Goal: Task Accomplishment & Management: Use online tool/utility

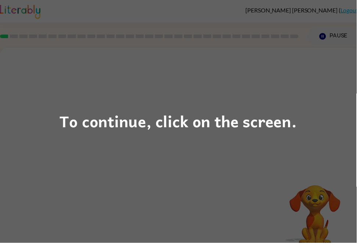
click at [108, 170] on div "To continue, click on the screen." at bounding box center [180, 122] width 360 height 245
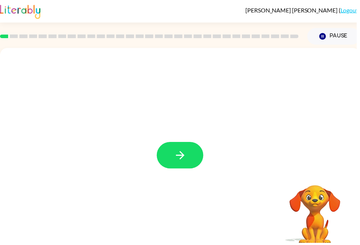
click at [182, 160] on icon "button" at bounding box center [182, 157] width 13 height 13
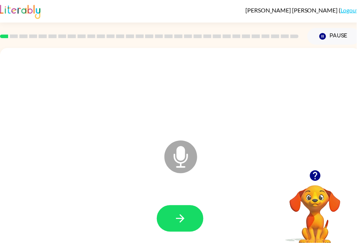
click at [179, 220] on icon "button" at bounding box center [182, 220] width 13 height 13
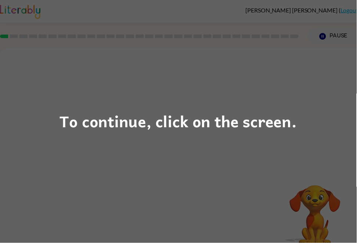
click at [202, 179] on div "To continue, click on the screen." at bounding box center [180, 122] width 360 height 245
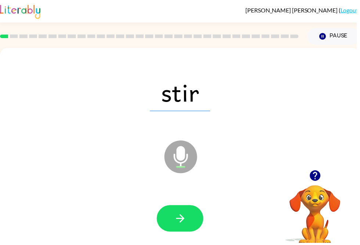
click at [185, 220] on icon "button" at bounding box center [181, 221] width 8 height 8
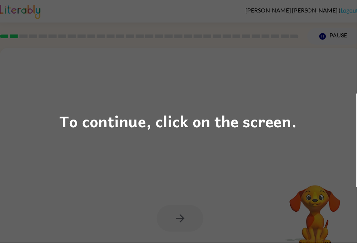
click at [224, 184] on div "To continue, click on the screen." at bounding box center [180, 122] width 360 height 245
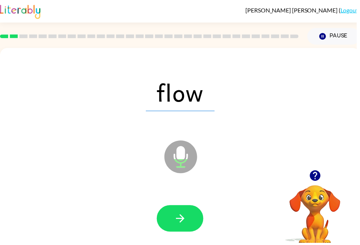
click at [180, 222] on icon "button" at bounding box center [182, 220] width 13 height 13
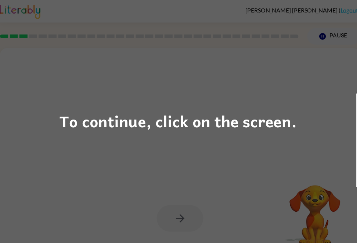
click at [207, 165] on div "To continue, click on the screen." at bounding box center [180, 122] width 360 height 245
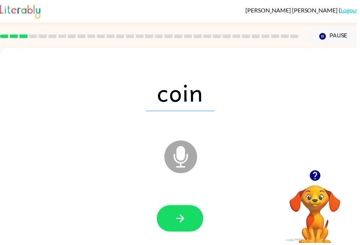
click at [188, 224] on icon "button" at bounding box center [182, 220] width 13 height 13
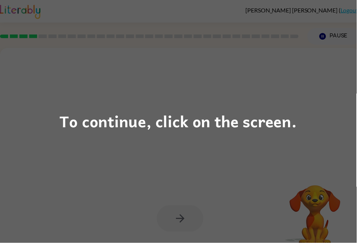
click at [237, 163] on div "To continue, click on the screen." at bounding box center [180, 122] width 360 height 245
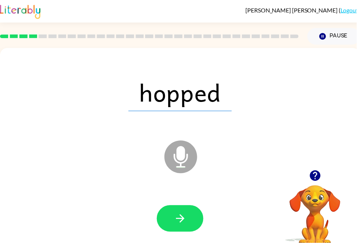
click at [188, 225] on icon "button" at bounding box center [182, 220] width 13 height 13
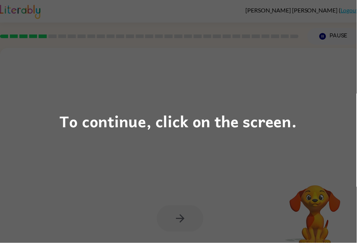
click at [253, 165] on div "To continue, click on the screen." at bounding box center [180, 122] width 360 height 245
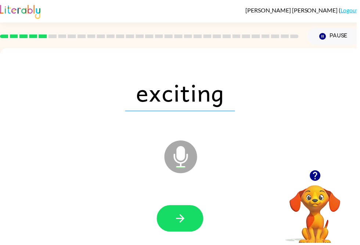
click at [183, 221] on icon "button" at bounding box center [181, 221] width 8 height 8
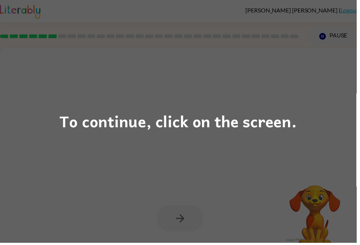
click at [217, 191] on div "To continue, click on the screen." at bounding box center [180, 122] width 360 height 245
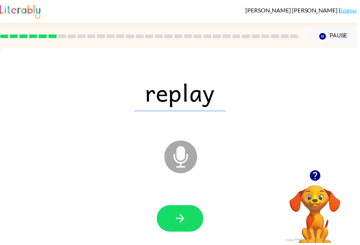
click at [187, 221] on icon "button" at bounding box center [182, 220] width 13 height 13
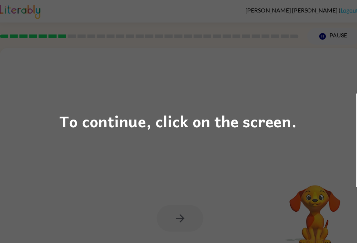
click at [220, 191] on div "To continue, click on the screen." at bounding box center [180, 122] width 360 height 245
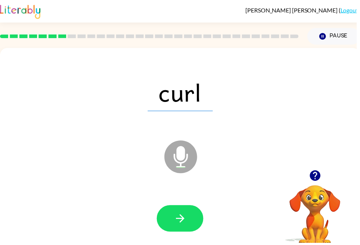
click at [194, 221] on button "button" at bounding box center [181, 220] width 47 height 27
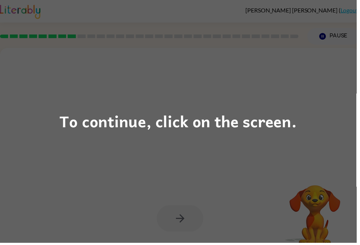
click at [239, 170] on div "To continue, click on the screen." at bounding box center [180, 122] width 360 height 245
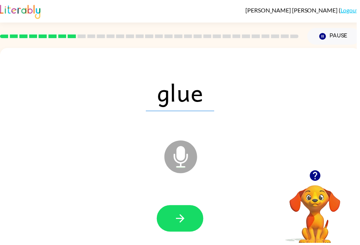
click at [184, 221] on icon "button" at bounding box center [181, 221] width 8 height 8
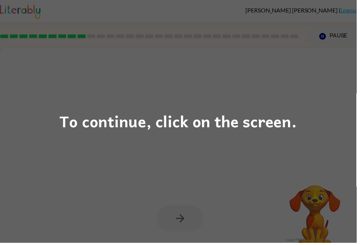
click at [257, 157] on div "To continue, click on the screen." at bounding box center [180, 122] width 360 height 245
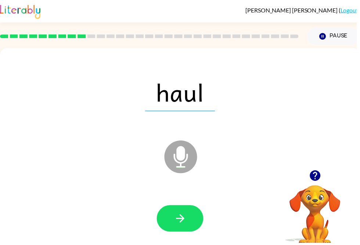
click at [179, 221] on icon "button" at bounding box center [181, 221] width 8 height 8
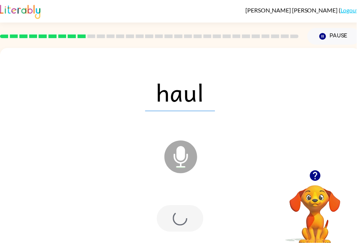
click at [254, 177] on icon "Microphone The Microphone is here when it is your turn to talk" at bounding box center [219, 167] width 110 height 55
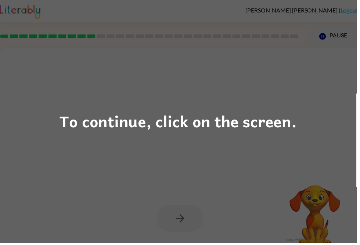
click at [221, 147] on div "To continue, click on the screen." at bounding box center [180, 122] width 360 height 245
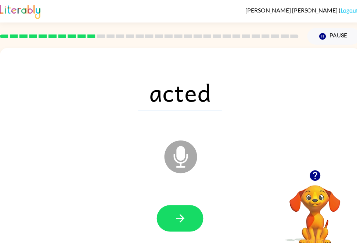
click at [185, 212] on button "button" at bounding box center [181, 220] width 47 height 27
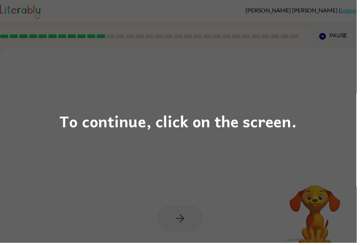
click at [251, 176] on div "To continue, click on the screen." at bounding box center [180, 122] width 360 height 245
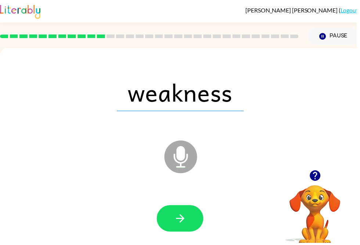
click at [181, 226] on icon "button" at bounding box center [182, 220] width 13 height 13
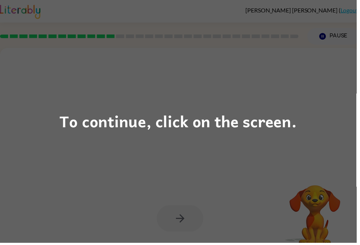
click at [261, 181] on div "To continue, click on the screen." at bounding box center [180, 122] width 360 height 245
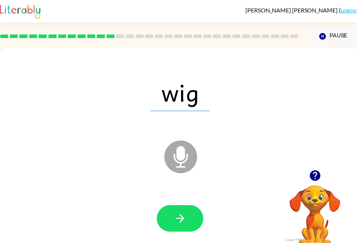
click at [182, 224] on icon "button" at bounding box center [182, 220] width 13 height 13
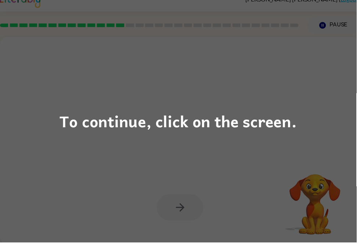
scroll to position [11, 0]
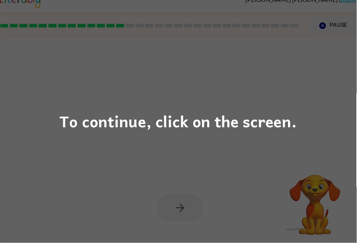
click at [260, 166] on div "To continue, click on the screen." at bounding box center [180, 122] width 360 height 245
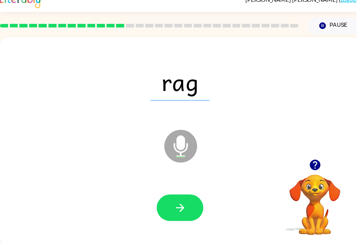
click at [186, 208] on icon "button" at bounding box center [182, 210] width 13 height 13
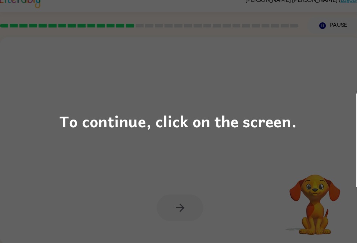
click at [247, 163] on div "To continue, click on the screen." at bounding box center [180, 122] width 360 height 245
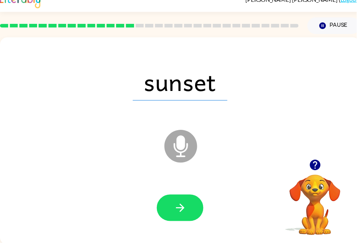
click at [172, 211] on button "button" at bounding box center [181, 210] width 47 height 27
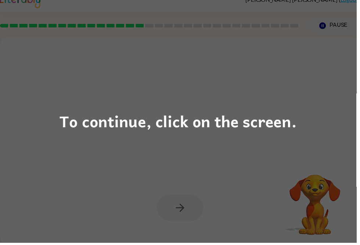
click at [249, 160] on div "To continue, click on the screen." at bounding box center [180, 122] width 360 height 245
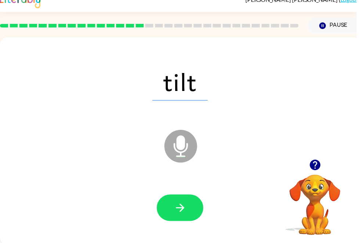
click at [189, 205] on button "button" at bounding box center [181, 210] width 47 height 27
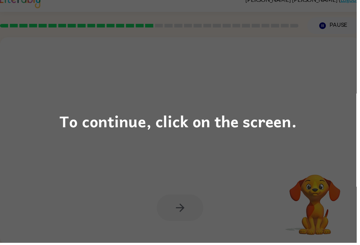
click at [232, 180] on div "To continue, click on the screen." at bounding box center [180, 122] width 360 height 245
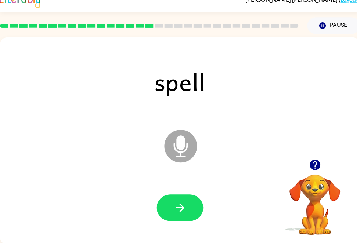
click at [187, 206] on icon "button" at bounding box center [182, 210] width 13 height 13
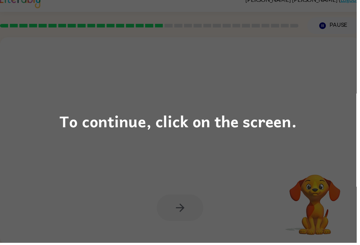
click at [264, 163] on div "To continue, click on the screen." at bounding box center [180, 122] width 360 height 245
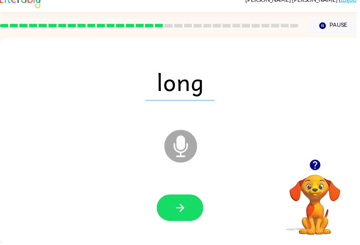
click at [188, 206] on icon "button" at bounding box center [182, 210] width 13 height 13
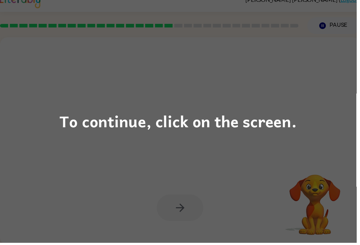
click at [217, 174] on div "To continue, click on the screen." at bounding box center [180, 122] width 360 height 245
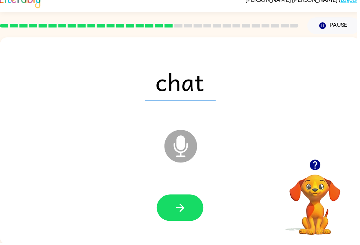
click at [187, 211] on icon "button" at bounding box center [182, 210] width 13 height 13
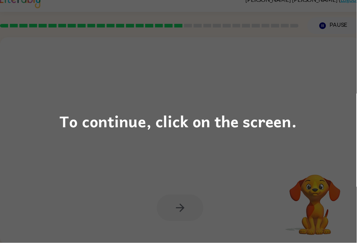
click at [241, 179] on div "To continue, click on the screen." at bounding box center [180, 122] width 360 height 245
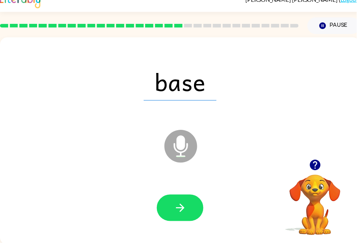
click at [183, 212] on icon "button" at bounding box center [182, 210] width 13 height 13
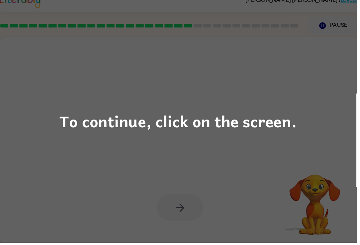
click at [256, 203] on div "To continue, click on the screen." at bounding box center [180, 122] width 360 height 245
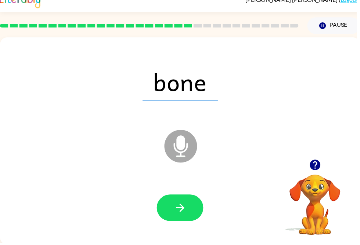
click at [181, 208] on icon "button" at bounding box center [182, 210] width 13 height 13
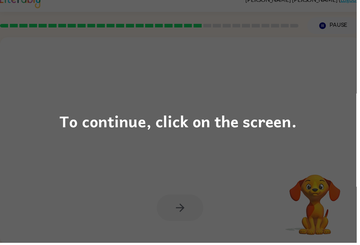
click at [277, 172] on div "To continue, click on the screen." at bounding box center [180, 122] width 360 height 245
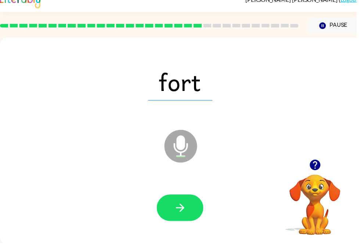
click at [180, 199] on button "button" at bounding box center [181, 210] width 47 height 27
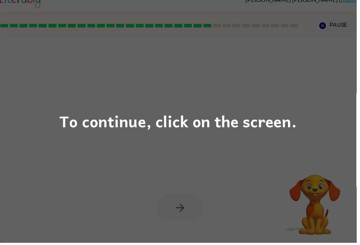
click at [244, 183] on div "To continue, click on the screen." at bounding box center [180, 122] width 360 height 245
click at [211, 180] on div "To continue, click on the screen." at bounding box center [180, 122] width 360 height 245
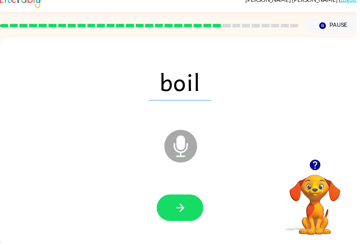
click at [177, 214] on icon "button" at bounding box center [182, 210] width 13 height 13
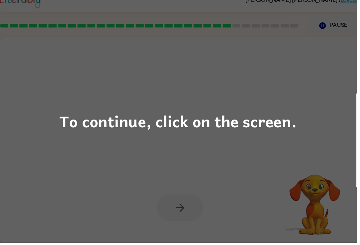
click at [239, 172] on div "To continue, click on the screen." at bounding box center [180, 122] width 360 height 245
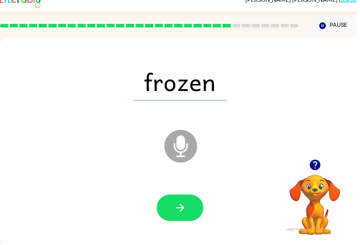
scroll to position [0, 0]
click at [185, 209] on icon "button" at bounding box center [182, 210] width 13 height 13
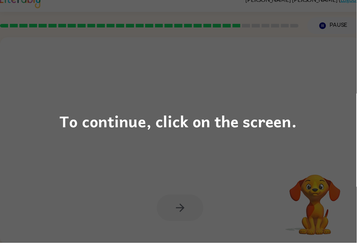
click at [233, 172] on div "To continue, click on the screen." at bounding box center [180, 122] width 360 height 245
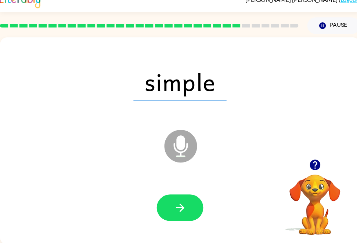
click at [175, 206] on button "button" at bounding box center [181, 210] width 47 height 27
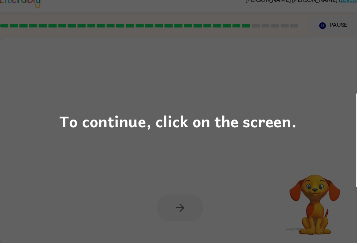
click at [243, 173] on div "To continue, click on the screen." at bounding box center [180, 122] width 360 height 245
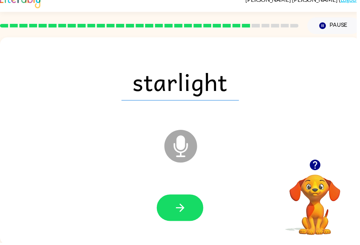
click at [177, 207] on icon "button" at bounding box center [182, 210] width 13 height 13
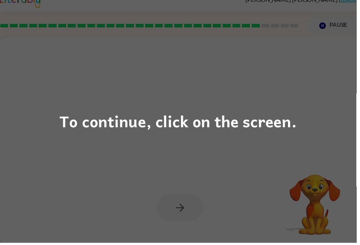
click at [265, 156] on div "To continue, click on the screen." at bounding box center [180, 122] width 360 height 245
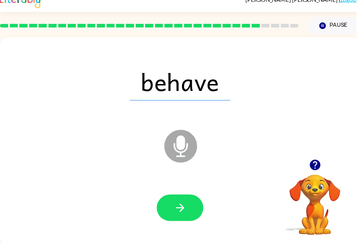
click at [184, 217] on icon "button" at bounding box center [182, 210] width 13 height 13
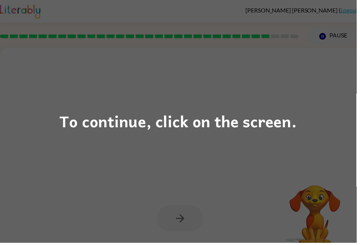
click at [245, 193] on div "To continue, click on the screen." at bounding box center [180, 122] width 360 height 245
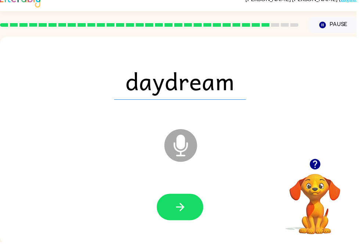
scroll to position [11, 0]
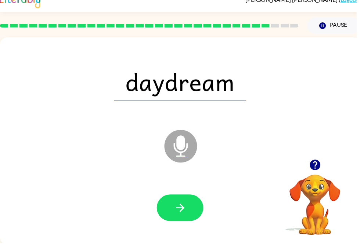
click at [183, 208] on icon "button" at bounding box center [181, 210] width 8 height 8
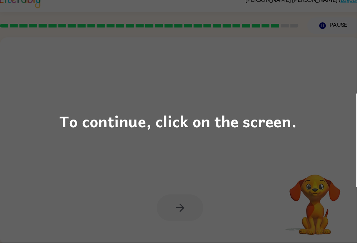
click at [262, 175] on div "To continue, click on the screen." at bounding box center [180, 122] width 360 height 245
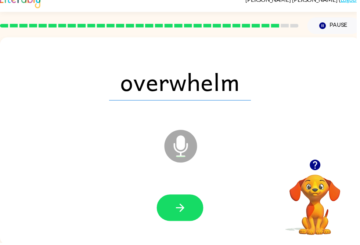
click at [184, 210] on icon "button" at bounding box center [181, 210] width 8 height 8
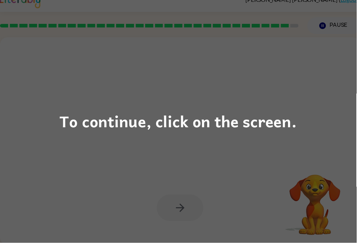
click at [199, 207] on div "To continue, click on the screen." at bounding box center [180, 122] width 360 height 245
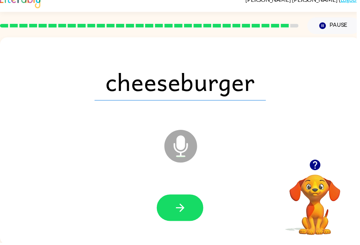
click at [185, 210] on icon "button" at bounding box center [181, 210] width 8 height 8
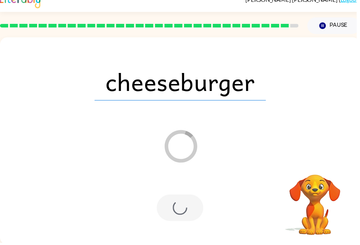
scroll to position [8, 0]
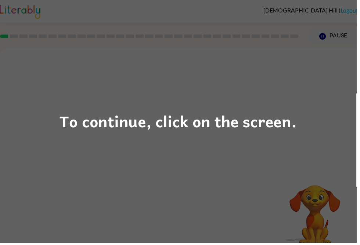
click at [160, 180] on div "To continue, click on the screen." at bounding box center [180, 122] width 360 height 245
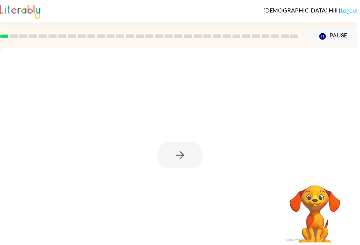
scroll to position [11, 0]
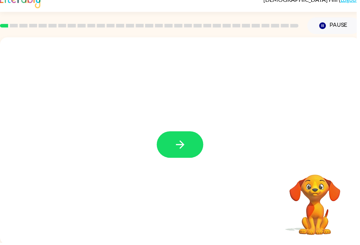
click at [187, 146] on icon "button" at bounding box center [182, 146] width 13 height 13
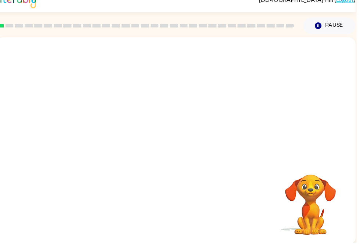
scroll to position [0, 4]
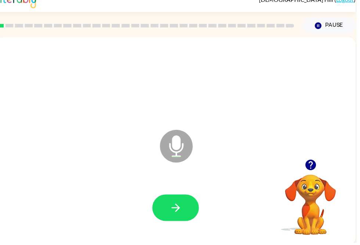
click at [174, 223] on button "button" at bounding box center [177, 210] width 47 height 27
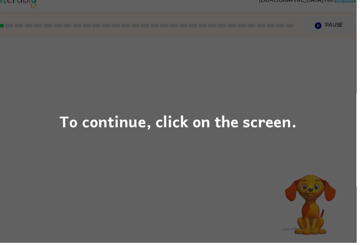
click at [65, 83] on div "To continue, click on the screen." at bounding box center [180, 122] width 360 height 245
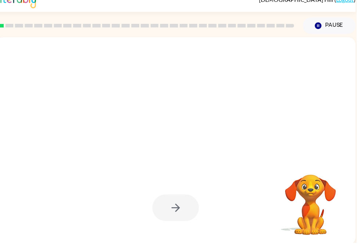
click at [187, 202] on div at bounding box center [177, 210] width 47 height 27
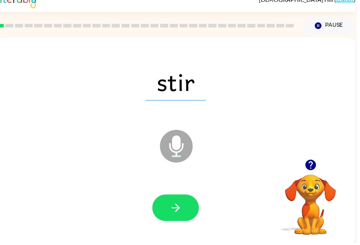
click at [314, 169] on icon "button" at bounding box center [313, 167] width 11 height 11
click at [183, 217] on icon "button" at bounding box center [177, 210] width 13 height 13
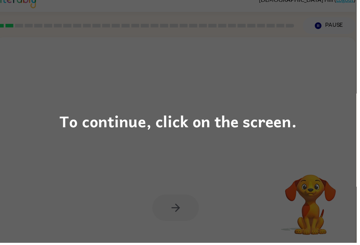
click at [282, 140] on div "To continue, click on the screen." at bounding box center [180, 122] width 360 height 245
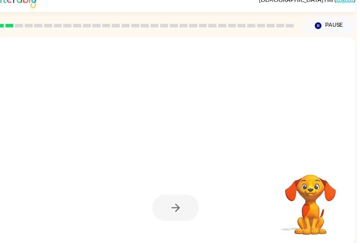
click at [34, 117] on div at bounding box center [160, 129] width 314 height 26
click at [20, 102] on div at bounding box center [177, 83] width 349 height 60
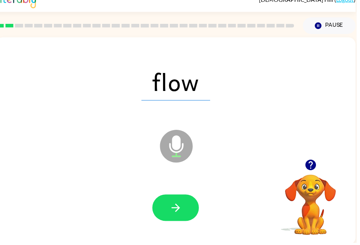
scroll to position [0, 0]
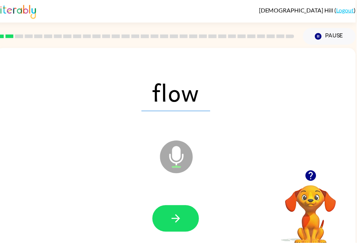
click at [191, 222] on button "button" at bounding box center [177, 220] width 47 height 27
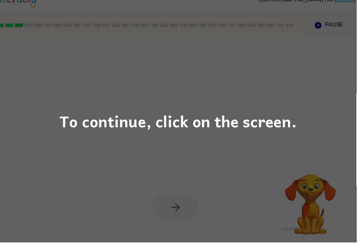
scroll to position [11, 0]
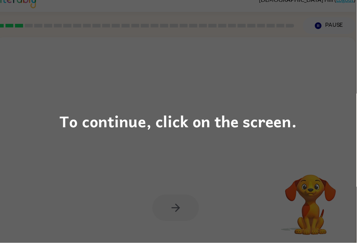
click at [32, 97] on div "To continue, click on the screen." at bounding box center [180, 122] width 360 height 245
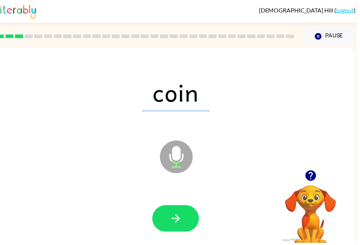
scroll to position [0, 4]
click at [169, 221] on button "button" at bounding box center [177, 220] width 47 height 27
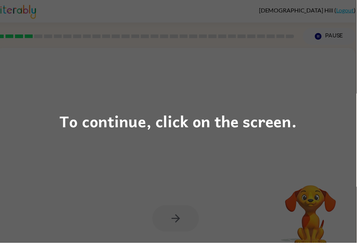
click at [284, 166] on div "To continue, click on the screen." at bounding box center [180, 122] width 360 height 245
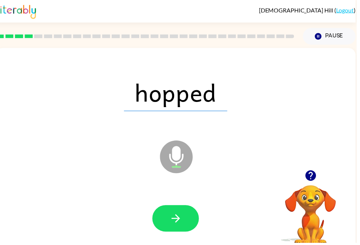
click at [189, 220] on button "button" at bounding box center [177, 220] width 47 height 27
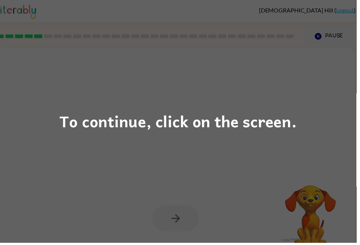
click at [284, 212] on div "To continue, click on the screen." at bounding box center [180, 122] width 360 height 245
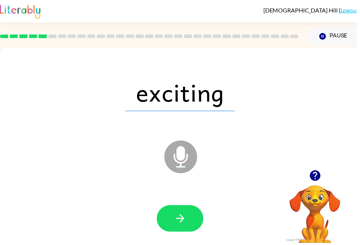
scroll to position [0, 0]
click at [178, 211] on button "button" at bounding box center [181, 220] width 47 height 27
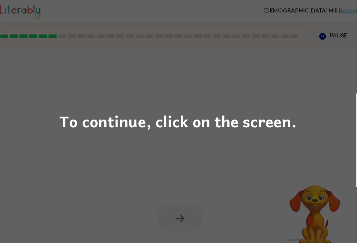
click at [303, 159] on div "To continue, click on the screen." at bounding box center [180, 122] width 360 height 245
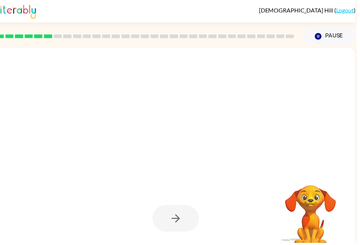
scroll to position [0, 4]
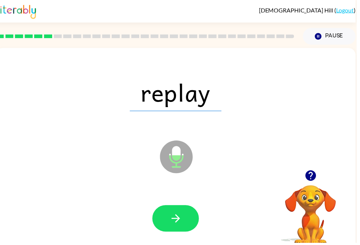
click at [187, 228] on button "button" at bounding box center [177, 220] width 47 height 27
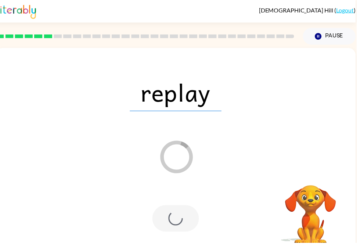
click at [314, 180] on video "Your browser must support playing .mp4 files to use Literably. Please try using…" at bounding box center [313, 212] width 73 height 73
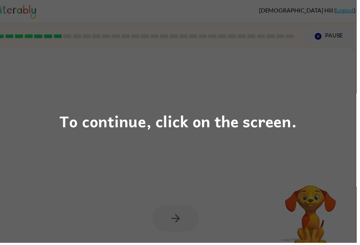
click at [275, 107] on div "To continue, click on the screen." at bounding box center [180, 122] width 360 height 245
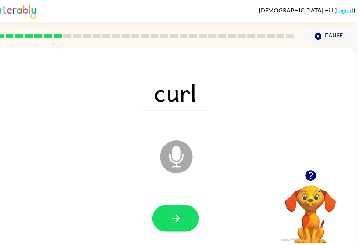
click at [185, 219] on button "button" at bounding box center [177, 220] width 47 height 27
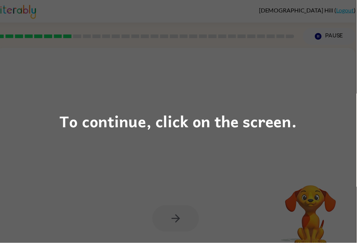
click at [171, 150] on div "To continue, click on the screen." at bounding box center [180, 122] width 360 height 245
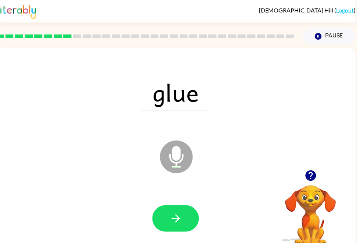
click at [170, 231] on button "button" at bounding box center [177, 220] width 47 height 27
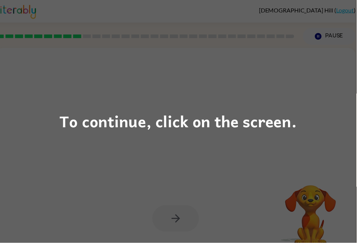
click at [289, 109] on div "To continue, click on the screen." at bounding box center [180, 122] width 360 height 245
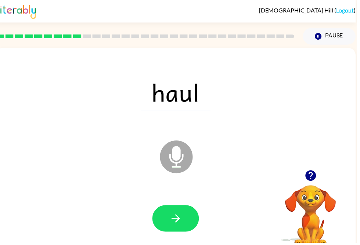
click at [173, 225] on icon "button" at bounding box center [177, 220] width 13 height 13
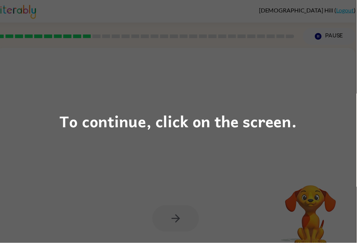
click at [50, 111] on div "To continue, click on the screen." at bounding box center [180, 122] width 360 height 245
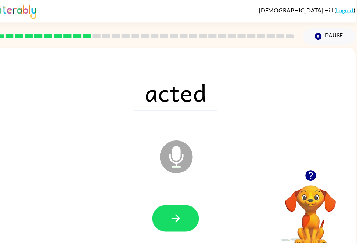
click at [187, 223] on button "button" at bounding box center [177, 220] width 47 height 27
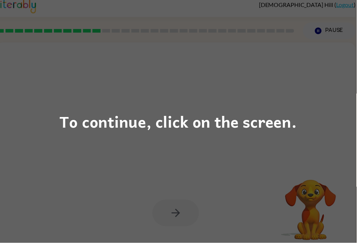
click at [174, 210] on div "To continue, click on the screen." at bounding box center [180, 122] width 360 height 245
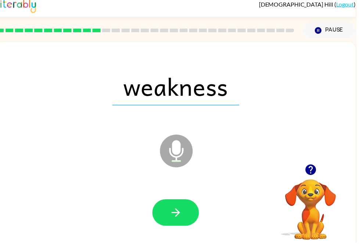
click at [191, 219] on button "button" at bounding box center [177, 215] width 47 height 27
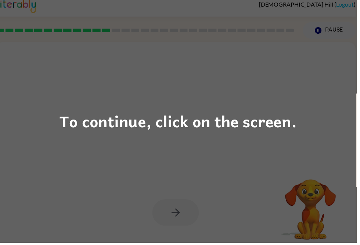
click at [292, 108] on div "To continue, click on the screen." at bounding box center [180, 122] width 360 height 245
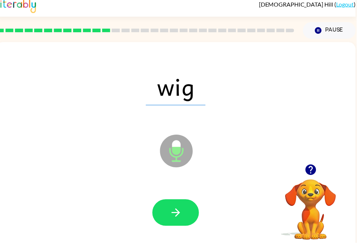
click at [189, 220] on button "button" at bounding box center [177, 215] width 47 height 27
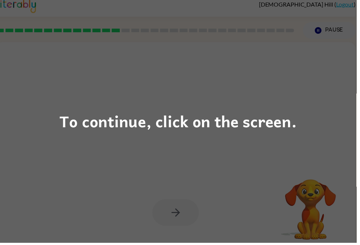
click at [306, 155] on div "To continue, click on the screen." at bounding box center [180, 122] width 360 height 245
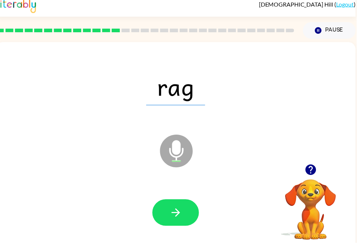
click at [168, 212] on button "button" at bounding box center [177, 215] width 47 height 27
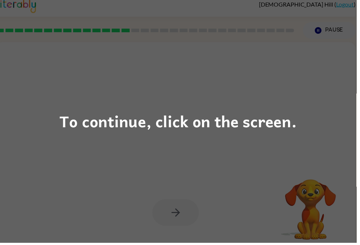
click at [300, 107] on div "To continue, click on the screen." at bounding box center [180, 122] width 360 height 245
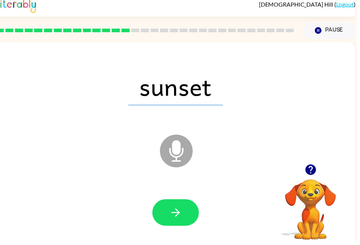
click at [180, 220] on icon "button" at bounding box center [177, 215] width 13 height 13
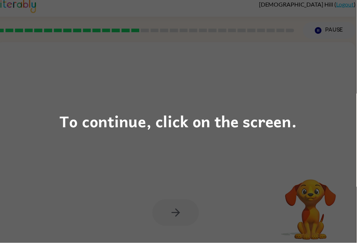
click at [342, 150] on div "To continue, click on the screen." at bounding box center [180, 122] width 360 height 245
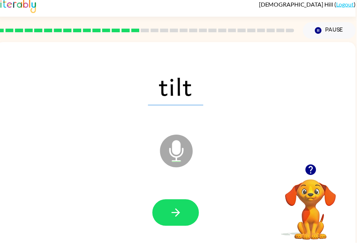
click at [191, 217] on button "button" at bounding box center [177, 215] width 47 height 27
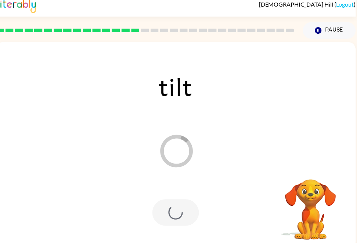
click at [325, 147] on div "tilt Loader Your response is being sent to our graders" at bounding box center [178, 148] width 364 height 210
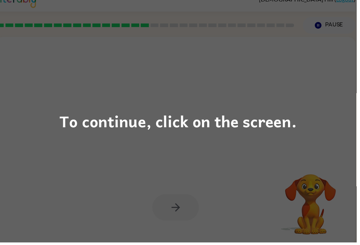
scroll to position [11, 0]
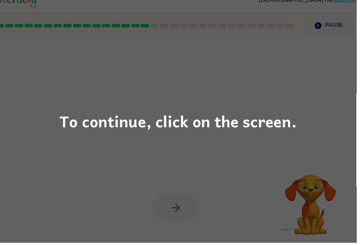
click at [29, 108] on div "To continue, click on the screen." at bounding box center [180, 122] width 360 height 245
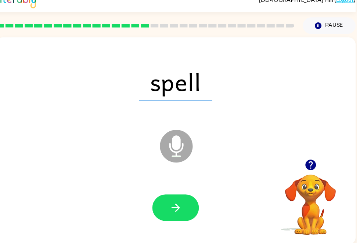
click at [181, 216] on icon "button" at bounding box center [177, 210] width 13 height 13
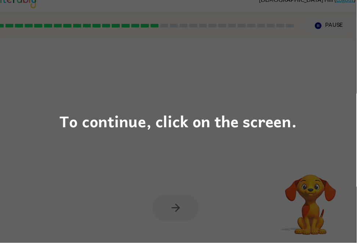
click at [52, 102] on div "To continue, click on the screen." at bounding box center [180, 122] width 360 height 245
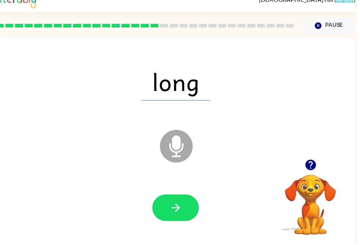
click at [185, 213] on button "button" at bounding box center [177, 210] width 47 height 27
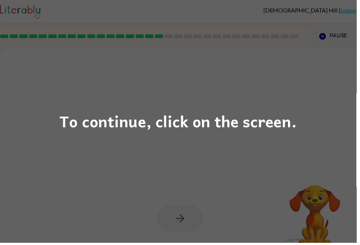
click at [216, 176] on div "To continue, click on the screen." at bounding box center [180, 122] width 360 height 245
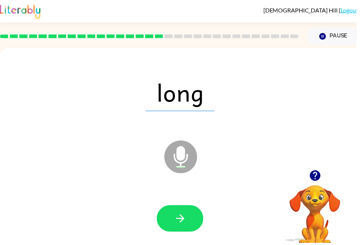
click at [180, 225] on icon "button" at bounding box center [182, 220] width 13 height 13
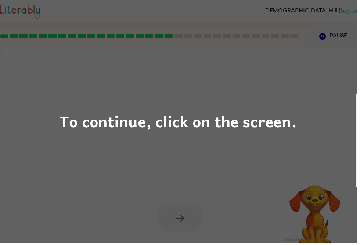
click at [284, 131] on div "To continue, click on the screen." at bounding box center [179, 122] width 239 height 25
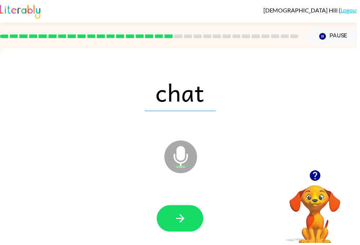
click at [180, 222] on icon "button" at bounding box center [182, 220] width 13 height 13
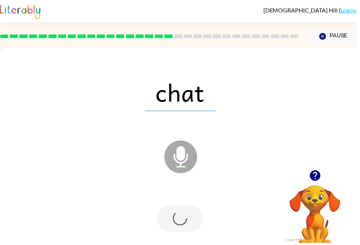
click at [306, 99] on div "chat" at bounding box center [181, 93] width 349 height 60
click at [312, 98] on div "chat" at bounding box center [181, 93] width 349 height 60
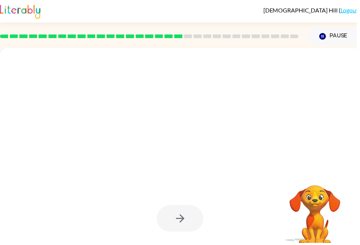
click at [292, 109] on div at bounding box center [181, 93] width 349 height 60
click at [288, 122] on div at bounding box center [181, 93] width 349 height 60
click at [293, 119] on div at bounding box center [181, 93] width 349 height 60
click at [295, 116] on div at bounding box center [181, 93] width 349 height 60
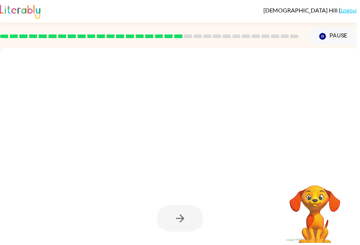
click at [300, 116] on div at bounding box center [181, 93] width 349 height 60
click at [284, 124] on div at bounding box center [182, 153] width 364 height 210
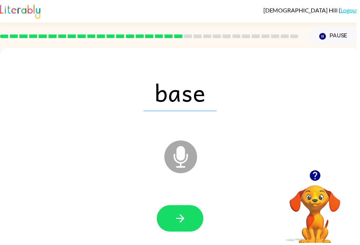
click at [273, 133] on div "Microphone The Microphone is here when it is your turn to talk" at bounding box center [164, 140] width 314 height 26
click at [188, 220] on icon "button" at bounding box center [182, 220] width 13 height 13
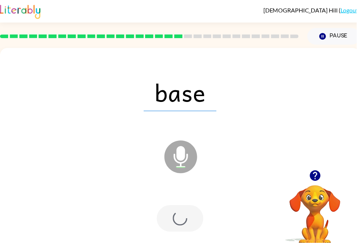
click at [297, 120] on div "base" at bounding box center [181, 93] width 349 height 60
click at [297, 117] on div "base" at bounding box center [181, 93] width 349 height 60
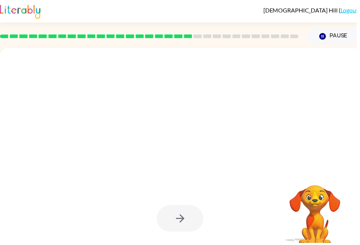
click at [293, 111] on div at bounding box center [181, 93] width 349 height 60
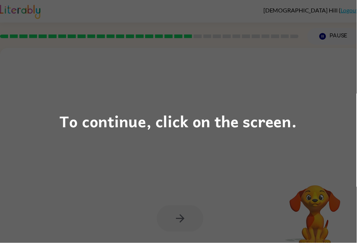
click at [292, 108] on div "To continue, click on the screen." at bounding box center [180, 122] width 360 height 245
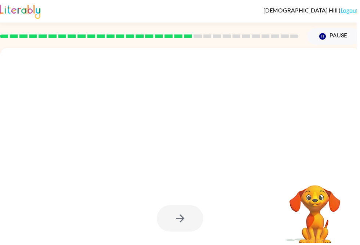
click at [297, 107] on div at bounding box center [181, 93] width 349 height 60
click at [299, 102] on div at bounding box center [181, 93] width 349 height 60
click at [304, 107] on div at bounding box center [181, 93] width 349 height 60
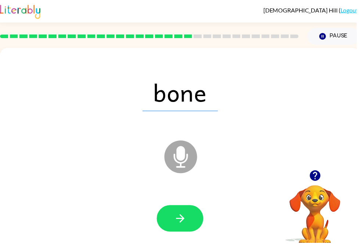
click at [299, 112] on div "bone" at bounding box center [181, 93] width 349 height 60
click at [186, 227] on icon "button" at bounding box center [182, 220] width 13 height 13
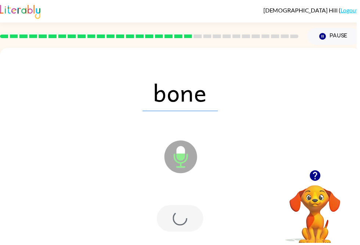
click at [276, 124] on div "bone Microphone The Microphone is here when it is your turn to talk" at bounding box center [182, 153] width 364 height 210
click at [277, 134] on div "Loader Your response is being sent to our graders" at bounding box center [164, 140] width 314 height 26
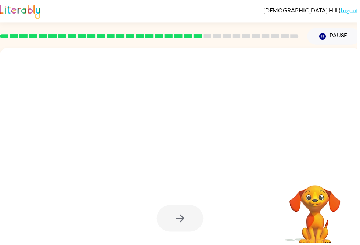
click at [281, 118] on div at bounding box center [181, 93] width 349 height 60
click at [280, 118] on div at bounding box center [181, 93] width 349 height 60
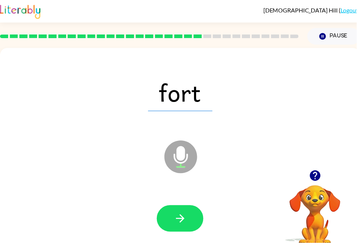
click at [187, 225] on icon "button" at bounding box center [182, 220] width 13 height 13
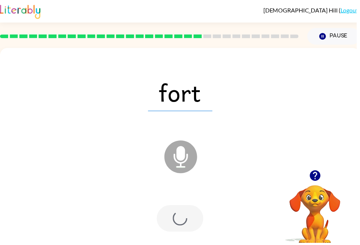
click at [254, 151] on icon "Microphone The Microphone is here when it is your turn to talk" at bounding box center [219, 167] width 110 height 55
click at [272, 186] on div "fort Loader Your response is being sent to our graders" at bounding box center [182, 153] width 364 height 210
click at [263, 183] on div "fort Loader Your response is being sent to our graders" at bounding box center [182, 153] width 364 height 210
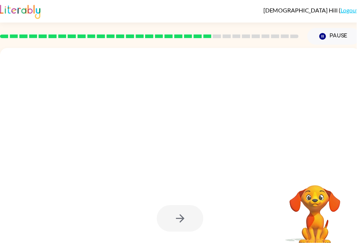
click at [266, 182] on div at bounding box center [182, 153] width 364 height 210
click at [258, 188] on div at bounding box center [182, 153] width 364 height 210
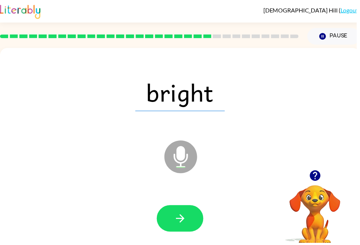
click at [189, 223] on button "button" at bounding box center [181, 220] width 47 height 27
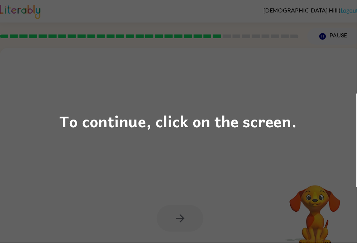
click at [257, 164] on div "To continue, click on the screen." at bounding box center [180, 122] width 360 height 245
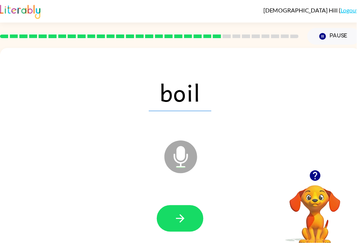
click at [193, 229] on button "button" at bounding box center [181, 220] width 47 height 27
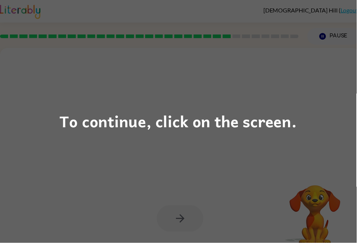
click at [250, 142] on div "To continue, click on the screen." at bounding box center [180, 122] width 360 height 245
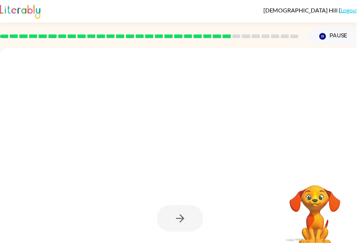
click at [290, 134] on div at bounding box center [164, 140] width 314 height 26
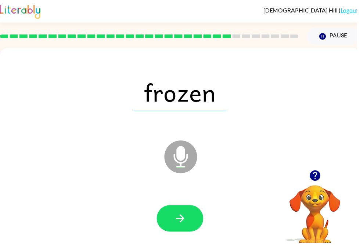
click at [187, 229] on button "button" at bounding box center [181, 220] width 47 height 27
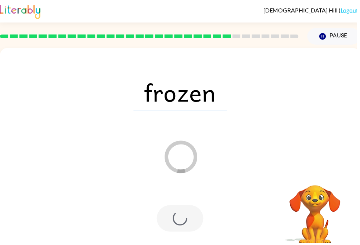
click at [266, 138] on div "Loader Your response is being sent to our graders" at bounding box center [164, 140] width 314 height 26
click at [277, 136] on div "Loader Your response is being sent to our graders" at bounding box center [164, 140] width 314 height 26
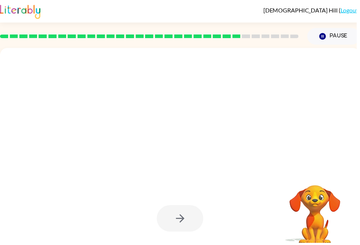
click at [283, 121] on div at bounding box center [181, 93] width 349 height 60
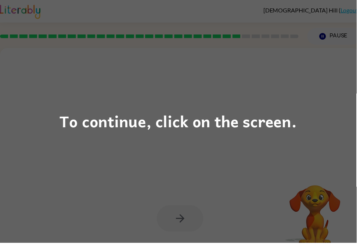
click at [270, 90] on div "To continue, click on the screen." at bounding box center [180, 122] width 360 height 245
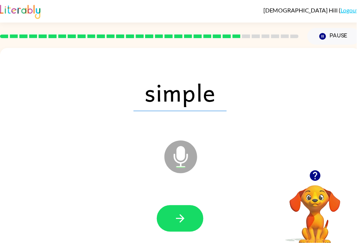
click at [178, 222] on icon "button" at bounding box center [182, 220] width 13 height 13
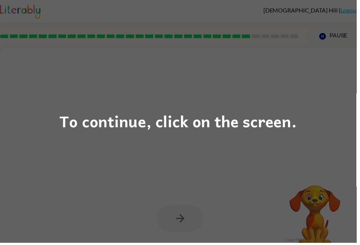
click at [276, 145] on div "To continue, click on the screen." at bounding box center [180, 122] width 360 height 245
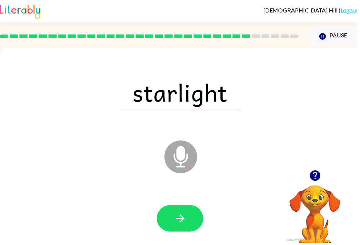
click at [192, 227] on button "button" at bounding box center [181, 220] width 47 height 27
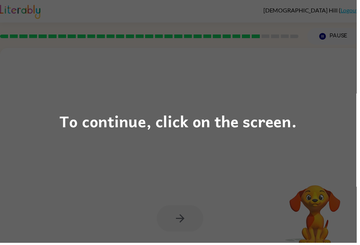
click at [261, 171] on div "To continue, click on the screen." at bounding box center [180, 122] width 360 height 245
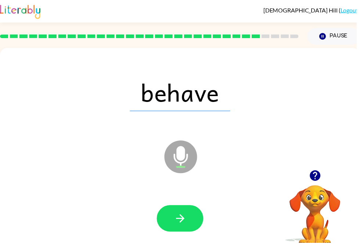
click at [181, 230] on button "button" at bounding box center [181, 220] width 47 height 27
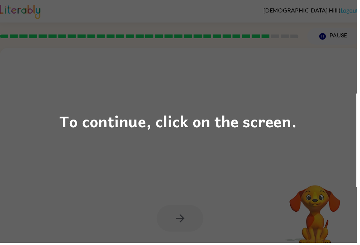
click at [270, 138] on div "To continue, click on the screen." at bounding box center [180, 122] width 360 height 245
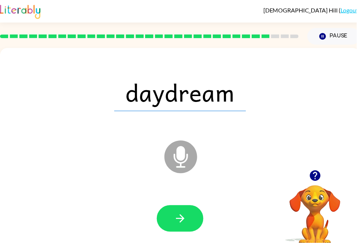
click at [191, 217] on button "button" at bounding box center [181, 220] width 47 height 27
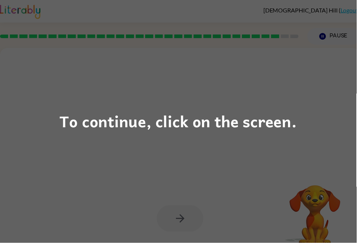
click at [294, 158] on div "To continue, click on the screen." at bounding box center [180, 122] width 360 height 245
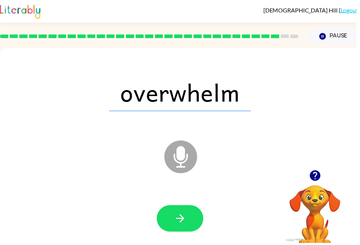
click at [187, 223] on icon "button" at bounding box center [182, 220] width 13 height 13
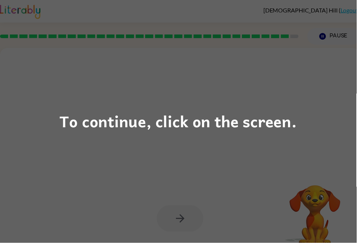
click at [270, 165] on div "To continue, click on the screen." at bounding box center [180, 122] width 360 height 245
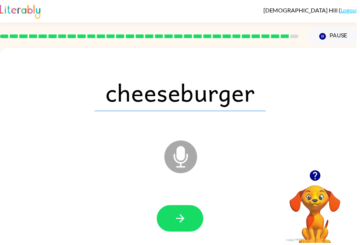
click at [187, 226] on icon "button" at bounding box center [182, 220] width 13 height 13
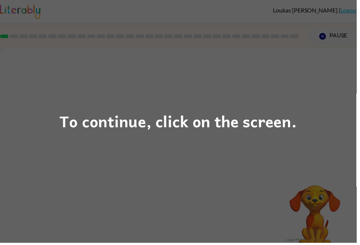
click at [220, 199] on div "To continue, click on the screen." at bounding box center [180, 122] width 360 height 245
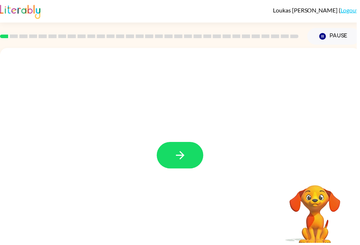
click at [180, 156] on icon "button" at bounding box center [182, 157] width 13 height 13
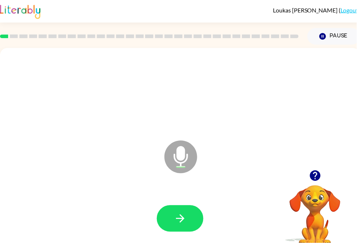
click at [197, 224] on button "button" at bounding box center [181, 220] width 47 height 27
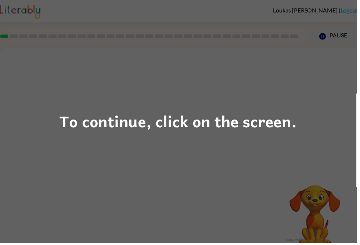
click at [285, 133] on div "To continue, click on the screen." at bounding box center [179, 122] width 239 height 25
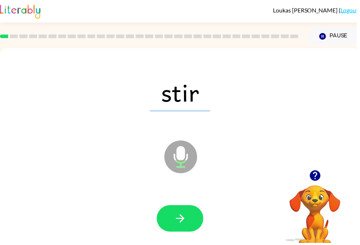
click at [195, 220] on button "button" at bounding box center [181, 220] width 47 height 27
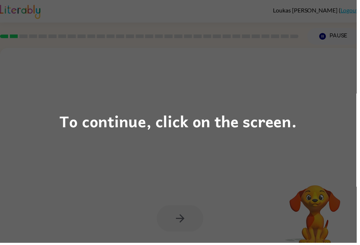
click at [299, 128] on div "To continue, click on the screen." at bounding box center [179, 122] width 239 height 25
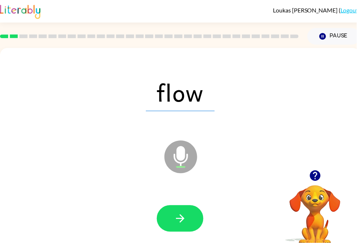
click at [192, 222] on button "button" at bounding box center [181, 220] width 47 height 27
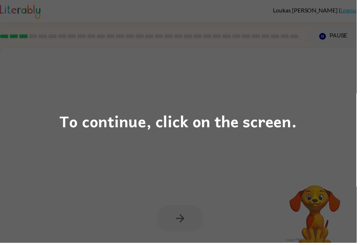
click at [279, 141] on div "To continue, click on the screen." at bounding box center [180, 122] width 360 height 245
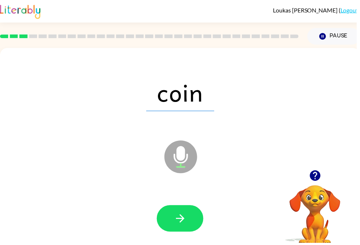
click at [189, 219] on button "button" at bounding box center [181, 220] width 47 height 27
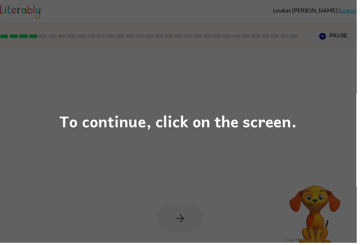
click at [299, 127] on div "To continue, click on the screen." at bounding box center [179, 122] width 239 height 25
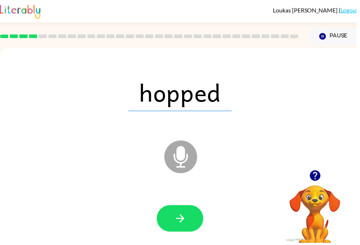
click at [190, 229] on button "button" at bounding box center [181, 220] width 47 height 27
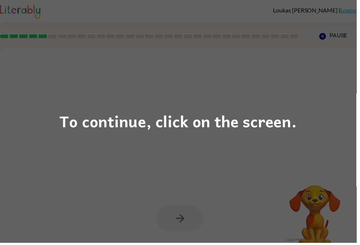
click at [316, 125] on div "To continue, click on the screen." at bounding box center [180, 122] width 360 height 245
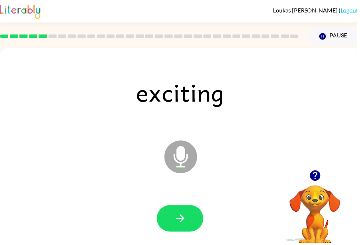
click at [188, 223] on icon "button" at bounding box center [182, 220] width 13 height 13
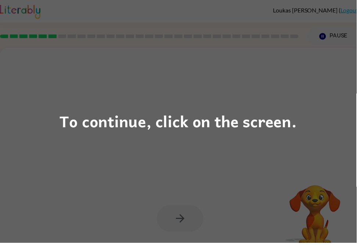
click at [284, 135] on div "To continue, click on the screen." at bounding box center [179, 122] width 239 height 25
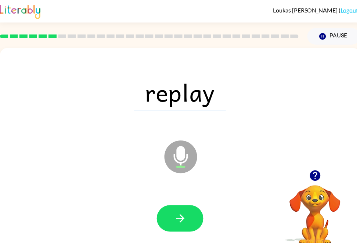
click at [196, 222] on button "button" at bounding box center [181, 220] width 47 height 27
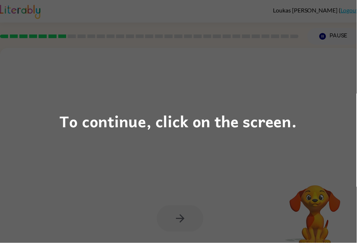
click at [264, 133] on div "To continue, click on the screen." at bounding box center [179, 122] width 239 height 25
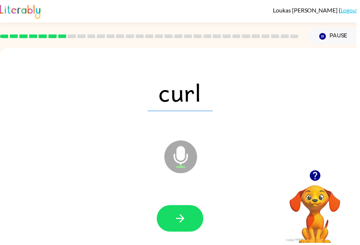
click at [181, 211] on button "button" at bounding box center [181, 220] width 47 height 27
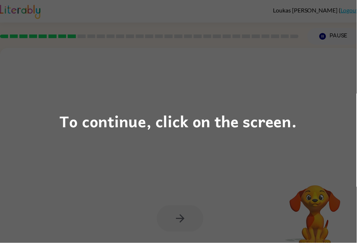
click at [321, 180] on div "To continue, click on the screen." at bounding box center [180, 122] width 360 height 245
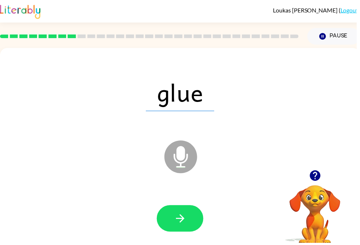
click at [198, 221] on button "button" at bounding box center [181, 220] width 47 height 27
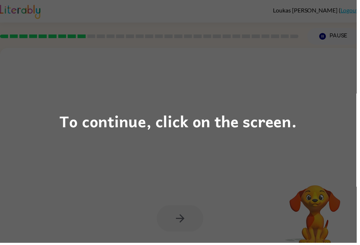
click at [283, 184] on div "To continue, click on the screen." at bounding box center [180, 122] width 360 height 245
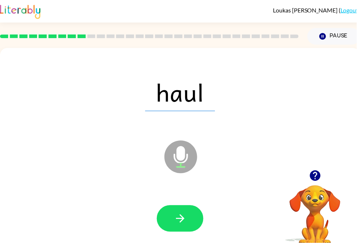
click at [179, 222] on icon "button" at bounding box center [182, 220] width 13 height 13
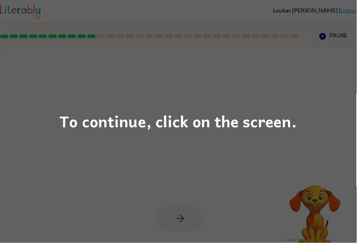
click at [313, 199] on div "To continue, click on the screen." at bounding box center [180, 122] width 360 height 245
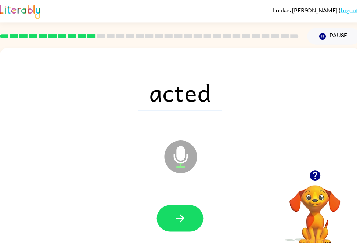
click at [190, 221] on button "button" at bounding box center [181, 220] width 47 height 27
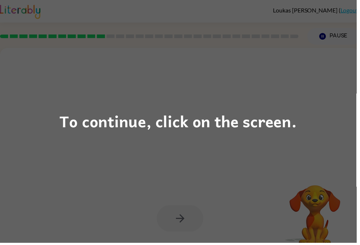
click at [292, 134] on div "To continue, click on the screen." at bounding box center [179, 122] width 239 height 25
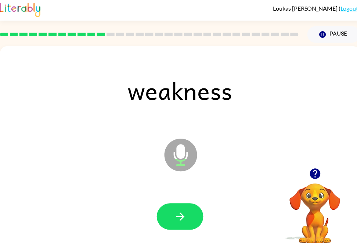
scroll to position [0, 2]
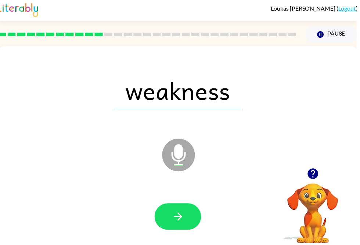
click at [187, 218] on button "button" at bounding box center [179, 219] width 47 height 27
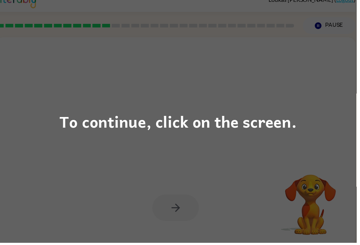
scroll to position [11, 0]
click at [46, 107] on div "To continue, click on the screen." at bounding box center [180, 122] width 360 height 245
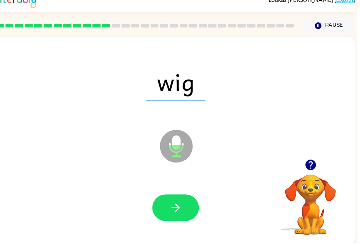
click at [173, 215] on icon "button" at bounding box center [177, 210] width 13 height 13
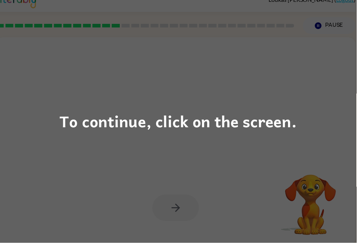
click at [263, 149] on div "To continue, click on the screen." at bounding box center [180, 122] width 360 height 245
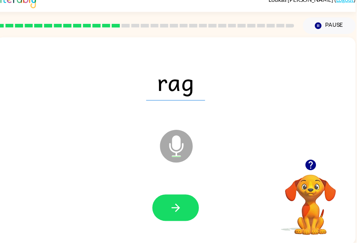
click at [187, 216] on button "button" at bounding box center [177, 210] width 47 height 27
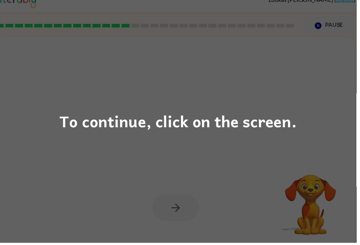
click at [271, 159] on div "To continue, click on the screen." at bounding box center [180, 122] width 360 height 245
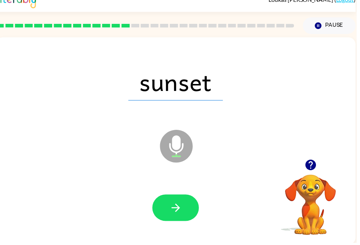
click at [190, 209] on button "button" at bounding box center [177, 210] width 47 height 27
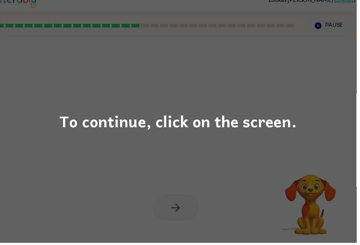
click at [289, 146] on div "To continue, click on the screen." at bounding box center [180, 122] width 360 height 245
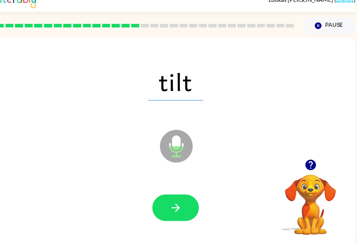
click at [187, 212] on button "button" at bounding box center [177, 210] width 47 height 27
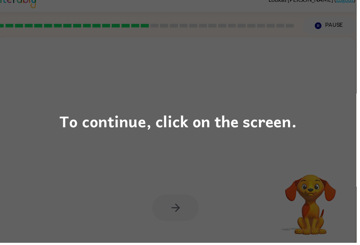
click at [288, 145] on div "To continue, click on the screen." at bounding box center [180, 122] width 360 height 245
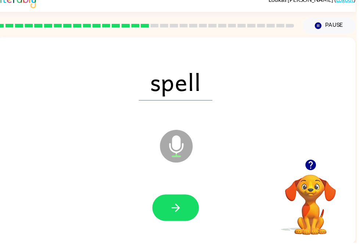
click at [185, 220] on button "button" at bounding box center [177, 210] width 47 height 27
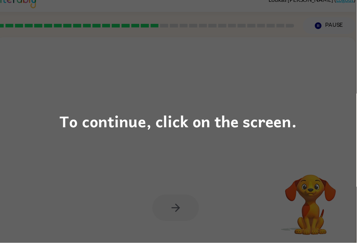
click at [260, 129] on div "To continue, click on the screen." at bounding box center [179, 122] width 239 height 25
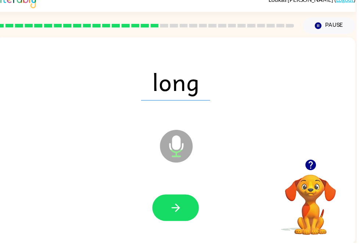
click at [177, 218] on button "button" at bounding box center [177, 210] width 47 height 27
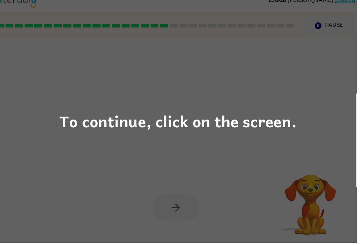
click at [317, 148] on div "To continue, click on the screen." at bounding box center [180, 122] width 360 height 245
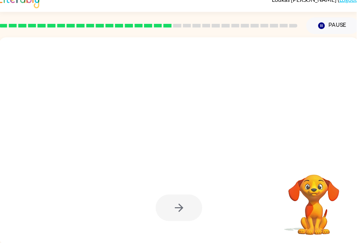
scroll to position [0, 1]
click at [321, 179] on video "Your browser must support playing .mp4 files to use Literably. Please try using…" at bounding box center [317, 201] width 73 height 73
click at [199, 209] on div at bounding box center [181, 210] width 47 height 27
click at [185, 203] on div at bounding box center [181, 210] width 47 height 27
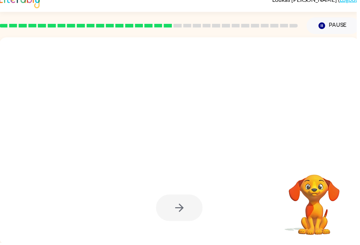
click at [284, 124] on div at bounding box center [164, 129] width 314 height 26
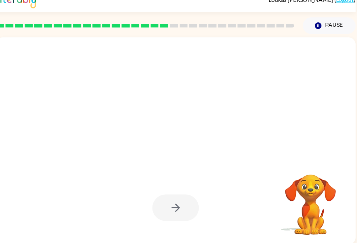
scroll to position [0, 4]
click at [318, 35] on button "Pause Pause" at bounding box center [332, 26] width 53 height 17
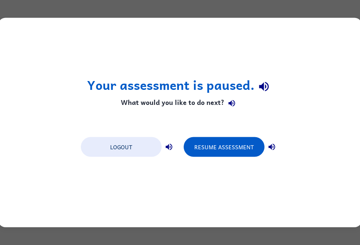
click at [237, 153] on button "Resume Assessment" at bounding box center [224, 147] width 81 height 20
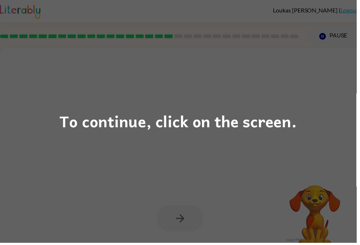
click at [302, 118] on div "To continue, click on the screen." at bounding box center [180, 122] width 360 height 245
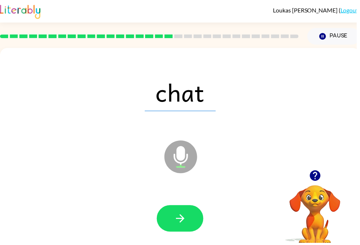
scroll to position [0, 1]
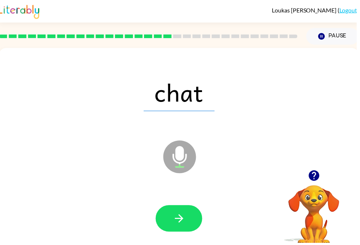
click at [187, 216] on button "button" at bounding box center [180, 220] width 47 height 27
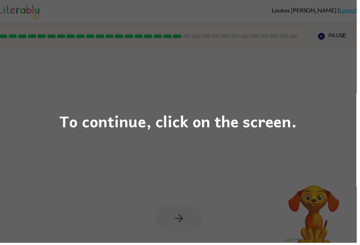
click at [275, 158] on div "To continue, click on the screen." at bounding box center [180, 122] width 360 height 245
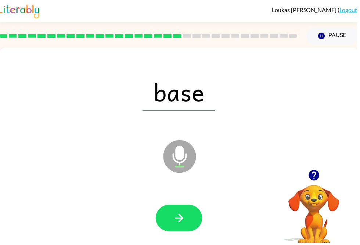
scroll to position [0, 0]
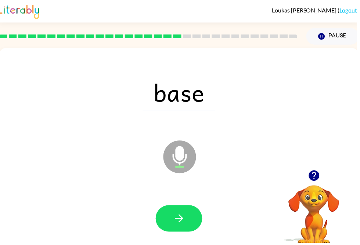
click at [190, 218] on button "button" at bounding box center [180, 220] width 47 height 27
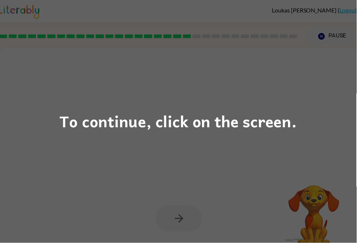
click at [293, 146] on div "To continue, click on the screen." at bounding box center [180, 122] width 360 height 245
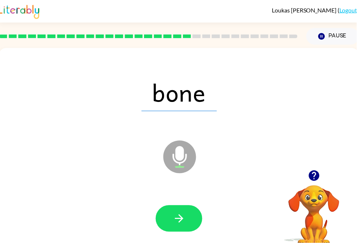
click at [185, 219] on icon "button" at bounding box center [180, 220] width 13 height 13
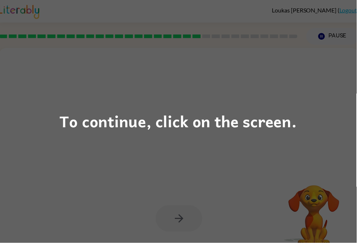
click at [280, 135] on div "To continue, click on the screen." at bounding box center [179, 122] width 239 height 25
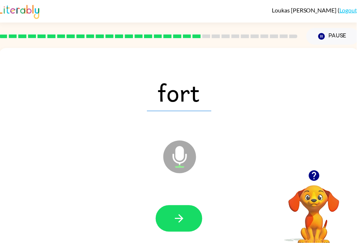
click at [180, 215] on icon "button" at bounding box center [180, 220] width 13 height 13
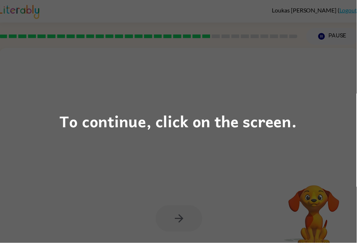
scroll to position [2, 0]
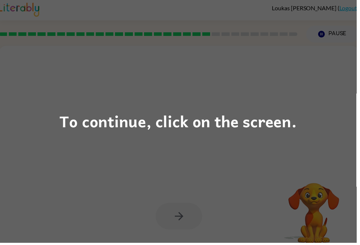
click at [264, 148] on div "To continue, click on the screen." at bounding box center [180, 122] width 360 height 245
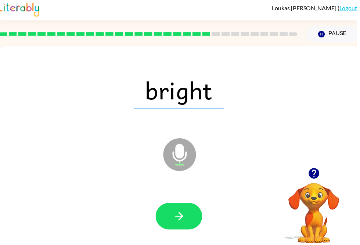
click at [179, 211] on button "button" at bounding box center [180, 218] width 47 height 27
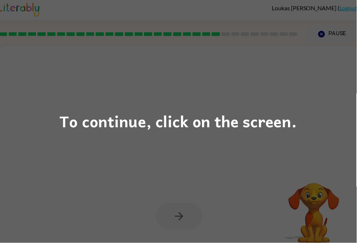
click at [289, 119] on div "To continue, click on the screen." at bounding box center [179, 122] width 239 height 25
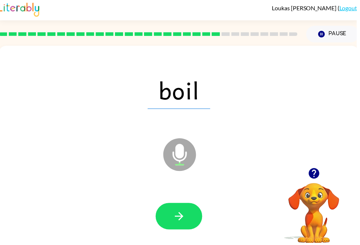
click at [189, 216] on button "button" at bounding box center [180, 218] width 47 height 27
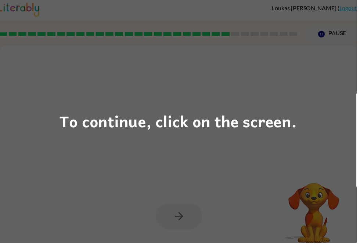
click at [309, 136] on div "To continue, click on the screen." at bounding box center [180, 122] width 360 height 245
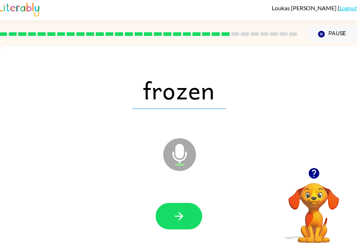
click at [185, 228] on button "button" at bounding box center [180, 218] width 47 height 27
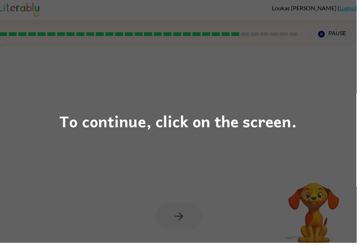
click at [275, 139] on div "To continue, click on the screen." at bounding box center [180, 122] width 360 height 245
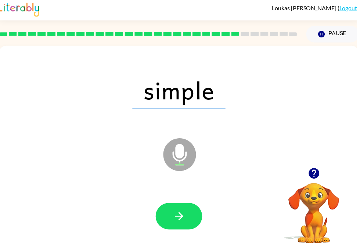
click at [192, 216] on button "button" at bounding box center [180, 218] width 47 height 27
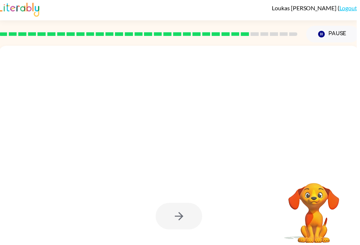
click at [262, 138] on div at bounding box center [163, 138] width 314 height 26
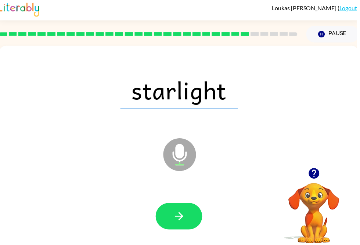
click at [176, 222] on icon "button" at bounding box center [180, 218] width 13 height 13
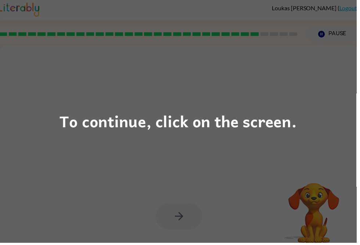
click at [268, 114] on div "To continue, click on the screen." at bounding box center [179, 122] width 239 height 25
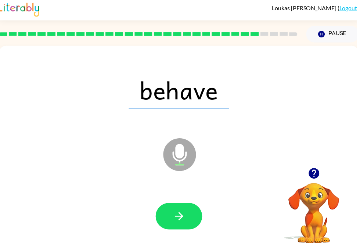
click at [189, 222] on button "button" at bounding box center [180, 218] width 47 height 27
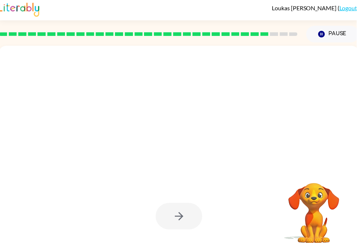
click at [252, 174] on div at bounding box center [181, 151] width 364 height 210
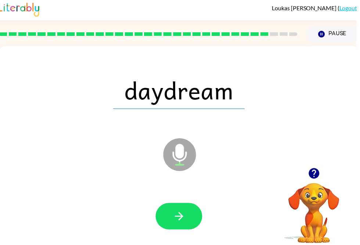
click at [184, 210] on button "button" at bounding box center [180, 218] width 47 height 27
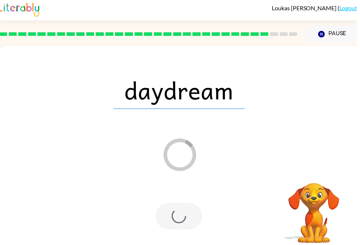
click at [251, 187] on div "daydream Loader Your response is being sent to our graders" at bounding box center [181, 151] width 364 height 210
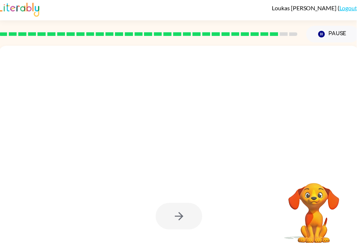
click at [259, 185] on div at bounding box center [181, 151] width 364 height 210
click at [278, 183] on div at bounding box center [181, 151] width 364 height 210
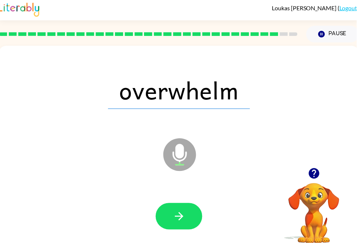
click at [181, 220] on icon "button" at bounding box center [180, 218] width 13 height 13
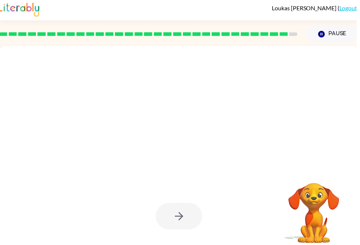
click at [274, 135] on div at bounding box center [163, 138] width 314 height 26
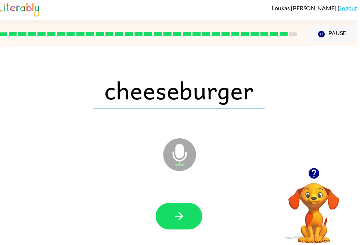
click at [187, 217] on icon "button" at bounding box center [180, 218] width 13 height 13
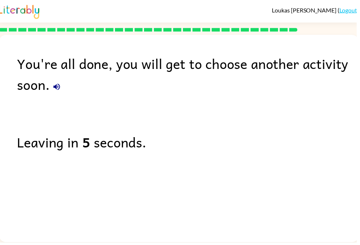
click at [296, 181] on div "You're all done, you will get to choose another activity soon. Leaving in 5 sec…" at bounding box center [181, 138] width 364 height 206
click at [295, 183] on div "You're all done, you will get to choose another activity soon. Leaving in 5 sec…" at bounding box center [181, 138] width 364 height 206
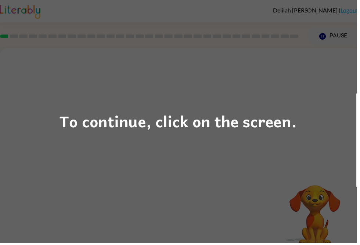
click at [127, 176] on div "To continue, click on the screen." at bounding box center [180, 122] width 360 height 245
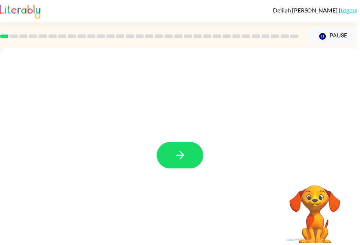
click at [195, 152] on button "button" at bounding box center [181, 157] width 47 height 27
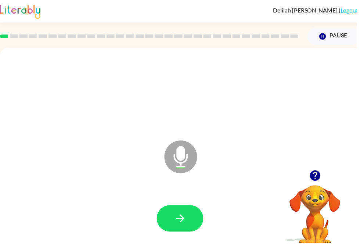
click at [195, 224] on button "button" at bounding box center [181, 220] width 47 height 27
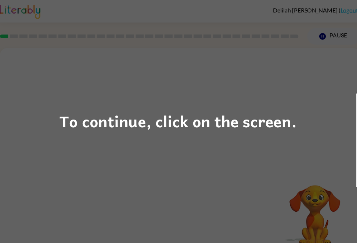
click at [174, 189] on div "To continue, click on the screen." at bounding box center [180, 122] width 360 height 245
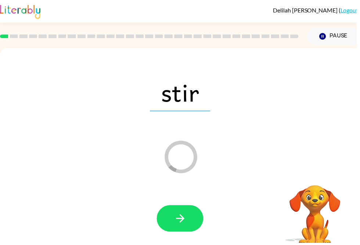
click at [177, 225] on icon "button" at bounding box center [182, 220] width 13 height 13
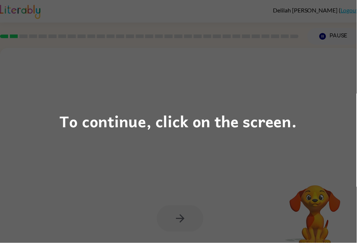
click at [98, 199] on div "To continue, click on the screen." at bounding box center [180, 122] width 360 height 245
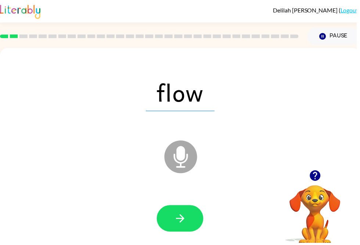
click at [194, 214] on button "button" at bounding box center [181, 220] width 47 height 27
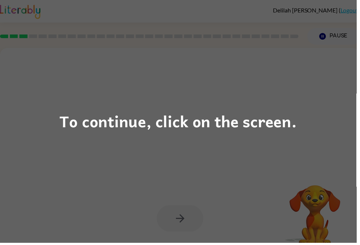
click at [107, 192] on div "To continue, click on the screen." at bounding box center [180, 122] width 360 height 245
click at [225, 171] on div "To continue, click on the screen." at bounding box center [180, 122] width 360 height 245
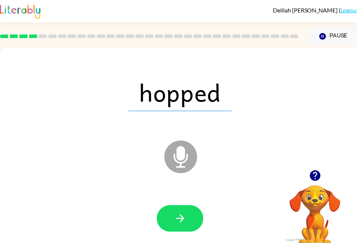
click at [199, 207] on div at bounding box center [181, 221] width 349 height 60
click at [196, 218] on button "button" at bounding box center [181, 220] width 47 height 27
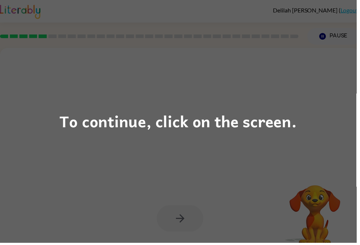
click at [61, 211] on div "To continue, click on the screen." at bounding box center [180, 122] width 360 height 245
click at [73, 223] on div "To continue, click on the screen." at bounding box center [180, 122] width 360 height 245
click at [137, 213] on div "To continue, click on the screen." at bounding box center [180, 122] width 360 height 245
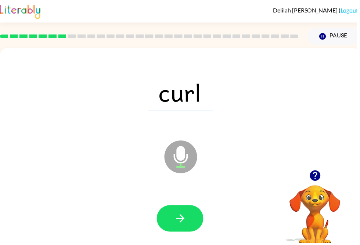
click at [188, 225] on button "button" at bounding box center [181, 220] width 47 height 27
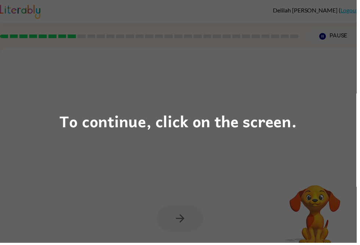
click at [94, 225] on div "To continue, click on the screen." at bounding box center [180, 122] width 360 height 245
click at [192, 161] on div "To continue, click on the screen." at bounding box center [180, 122] width 360 height 245
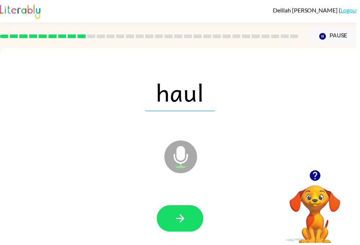
click at [184, 223] on icon "button" at bounding box center [181, 221] width 8 height 8
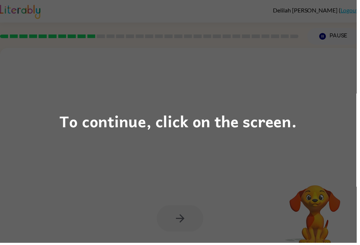
click at [246, 183] on div "To continue, click on the screen." at bounding box center [180, 122] width 360 height 245
click at [273, 166] on div "To continue, click on the screen." at bounding box center [180, 122] width 360 height 245
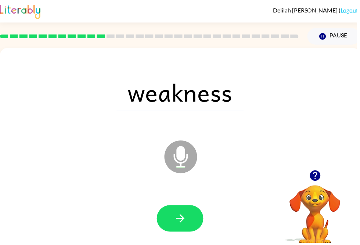
click at [176, 218] on icon "button" at bounding box center [182, 220] width 13 height 13
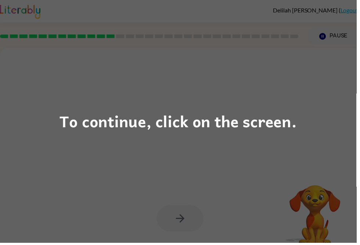
click at [192, 219] on div "To continue, click on the screen." at bounding box center [180, 122] width 360 height 245
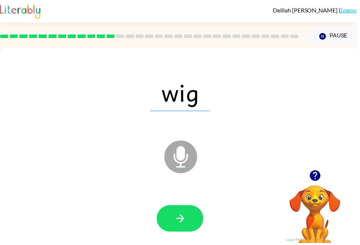
click at [181, 216] on icon "button" at bounding box center [182, 220] width 13 height 13
click at [185, 242] on div at bounding box center [181, 221] width 349 height 60
click at [194, 224] on button "button" at bounding box center [181, 220] width 47 height 27
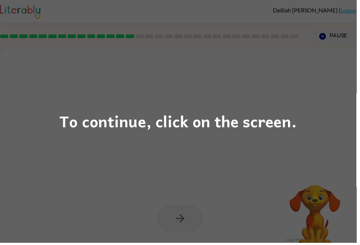
click at [181, 225] on div "To continue, click on the screen." at bounding box center [180, 122] width 360 height 245
click at [149, 159] on div "To continue, click on the screen." at bounding box center [180, 122] width 360 height 245
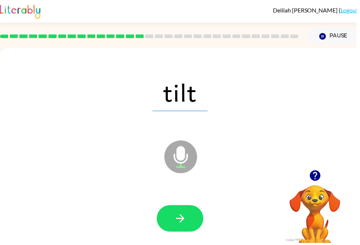
click at [186, 224] on icon "button" at bounding box center [182, 220] width 13 height 13
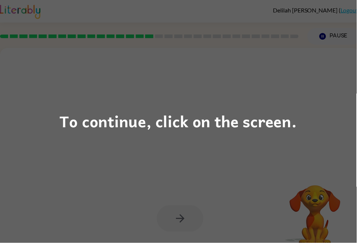
click at [180, 168] on div "To continue, click on the screen." at bounding box center [180, 122] width 360 height 245
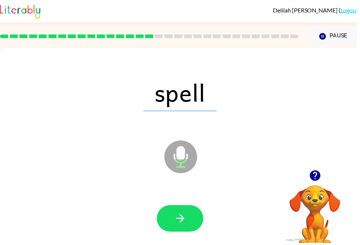
click at [168, 226] on button "button" at bounding box center [181, 220] width 47 height 27
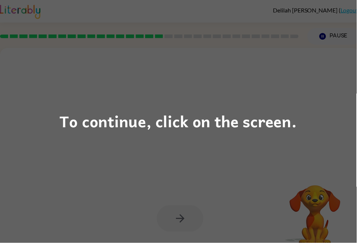
click at [151, 227] on div "To continue, click on the screen." at bounding box center [180, 122] width 360 height 245
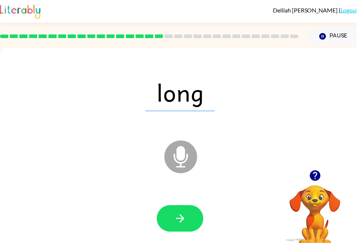
click at [179, 223] on icon "button" at bounding box center [182, 220] width 13 height 13
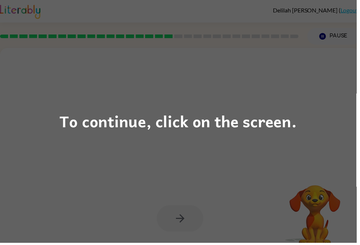
click at [156, 187] on div "To continue, click on the screen." at bounding box center [180, 122] width 360 height 245
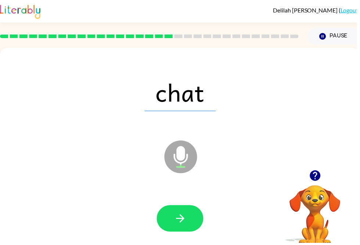
click at [186, 223] on icon "button" at bounding box center [182, 220] width 13 height 13
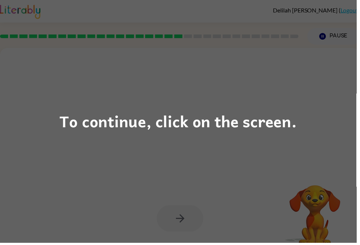
click at [189, 228] on div "To continue, click on the screen." at bounding box center [180, 122] width 360 height 245
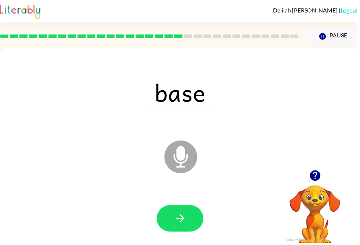
click at [192, 226] on button "button" at bounding box center [181, 220] width 47 height 27
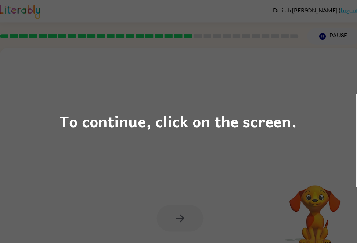
click at [174, 222] on div "To continue, click on the screen." at bounding box center [180, 122] width 360 height 245
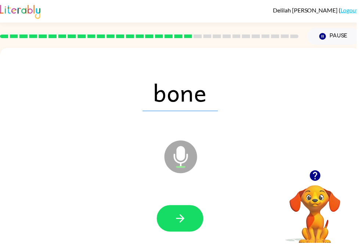
click at [190, 228] on button "button" at bounding box center [181, 220] width 47 height 27
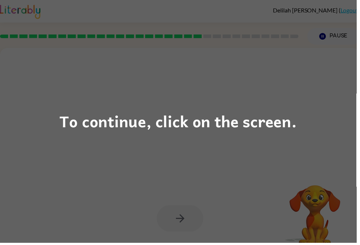
click at [257, 191] on div "To continue, click on the screen." at bounding box center [180, 122] width 360 height 245
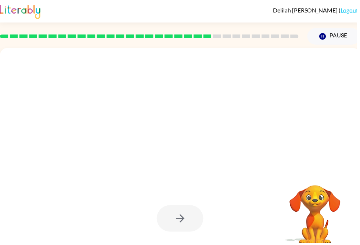
click at [177, 205] on div at bounding box center [181, 221] width 349 height 60
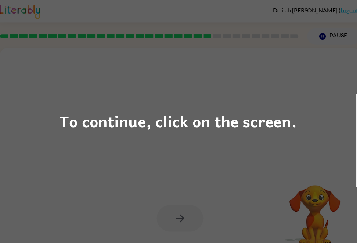
click at [211, 174] on div "To continue, click on the screen." at bounding box center [180, 122] width 360 height 245
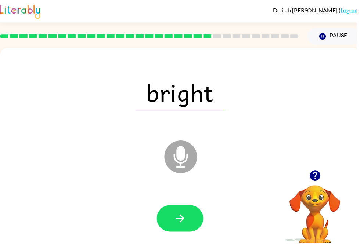
click at [204, 223] on button "button" at bounding box center [181, 220] width 47 height 27
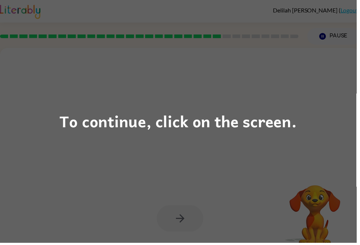
click at [246, 152] on div "To continue, click on the screen." at bounding box center [180, 122] width 360 height 245
click at [180, 218] on div "To continue, click on the screen." at bounding box center [180, 122] width 360 height 245
click at [186, 231] on div "To continue, click on the screen." at bounding box center [180, 122] width 360 height 245
click at [194, 224] on div "To continue, click on the screen." at bounding box center [180, 122] width 360 height 245
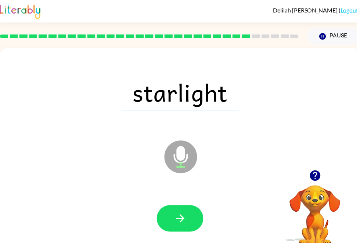
click at [173, 212] on button "button" at bounding box center [181, 220] width 47 height 27
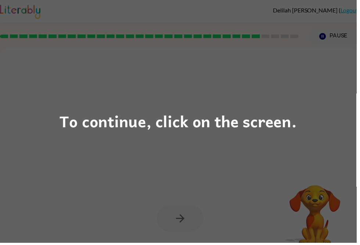
click at [200, 155] on div "To continue, click on the screen." at bounding box center [180, 122] width 360 height 245
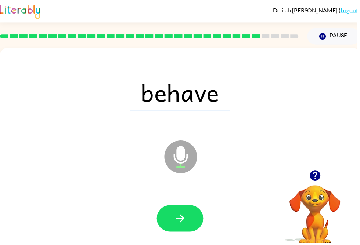
click at [184, 226] on icon "button" at bounding box center [182, 220] width 13 height 13
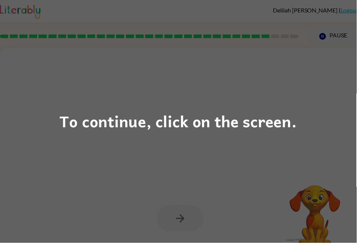
click at [276, 193] on div "To continue, click on the screen." at bounding box center [180, 122] width 360 height 245
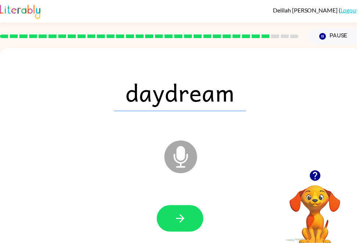
click at [201, 215] on button "button" at bounding box center [181, 220] width 47 height 27
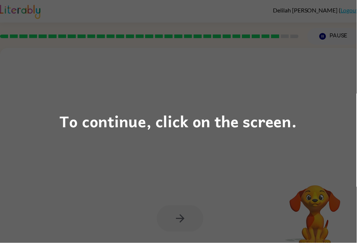
click at [234, 200] on div "To continue, click on the screen." at bounding box center [180, 122] width 360 height 245
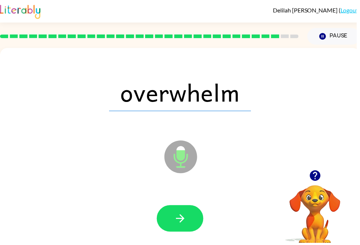
click at [189, 225] on button "button" at bounding box center [181, 220] width 47 height 27
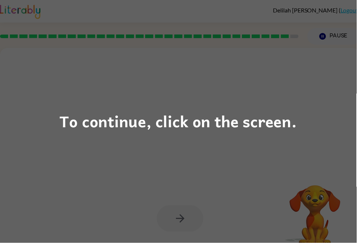
click at [224, 177] on div "To continue, click on the screen." at bounding box center [180, 122] width 360 height 245
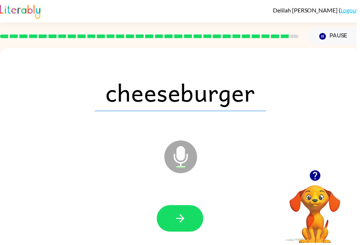
click at [209, 219] on div at bounding box center [181, 221] width 349 height 60
click at [205, 209] on div at bounding box center [181, 220] width 47 height 27
click at [189, 218] on button "button" at bounding box center [181, 220] width 47 height 27
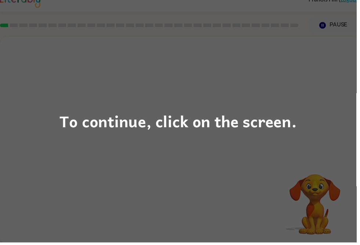
scroll to position [11, 0]
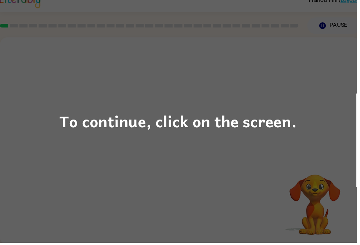
click at [160, 181] on div "To continue, click on the screen." at bounding box center [180, 122] width 360 height 245
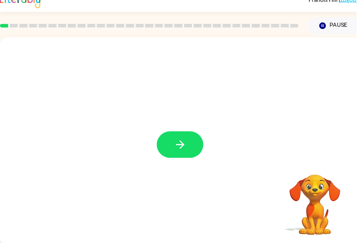
click at [195, 138] on button "button" at bounding box center [181, 146] width 47 height 27
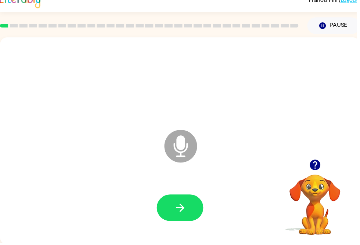
click at [198, 214] on button "button" at bounding box center [181, 210] width 47 height 27
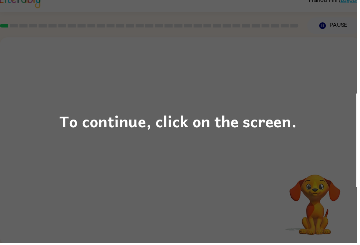
click at [305, 110] on div "To continue, click on the screen." at bounding box center [180, 122] width 360 height 245
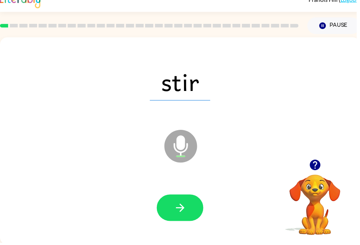
click at [198, 214] on button "button" at bounding box center [181, 210] width 47 height 27
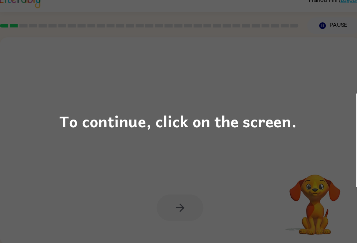
click at [264, 118] on div "To continue, click on the screen." at bounding box center [179, 122] width 239 height 25
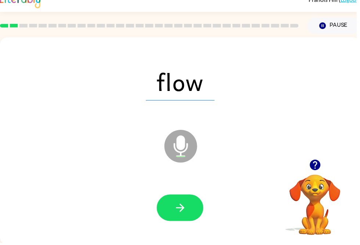
click at [174, 214] on button "button" at bounding box center [181, 210] width 47 height 27
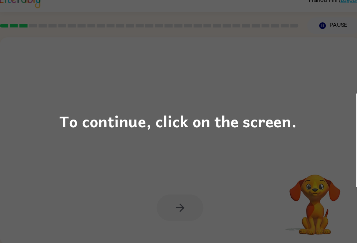
click at [239, 128] on div "To continue, click on the screen." at bounding box center [179, 122] width 239 height 25
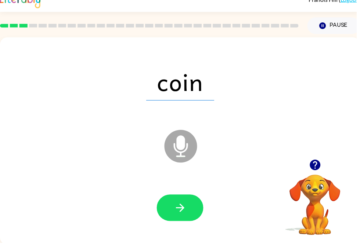
click at [170, 213] on button "button" at bounding box center [181, 210] width 47 height 27
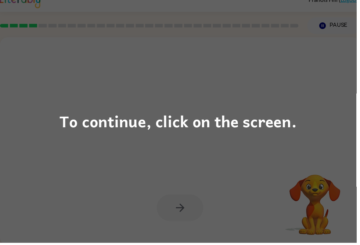
click at [322, 105] on div "To continue, click on the screen." at bounding box center [180, 122] width 360 height 245
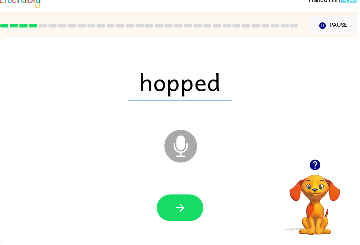
click at [178, 210] on icon "button" at bounding box center [181, 210] width 8 height 8
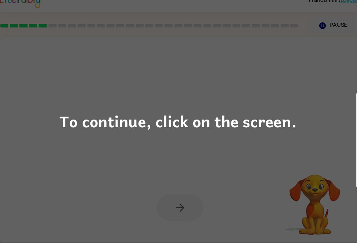
click at [151, 173] on div "To continue, click on the screen." at bounding box center [180, 122] width 360 height 245
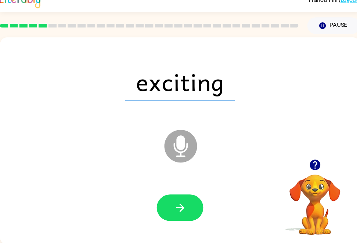
click at [192, 219] on button "button" at bounding box center [181, 210] width 47 height 27
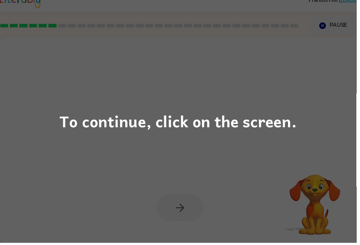
click at [198, 151] on div "To continue, click on the screen." at bounding box center [180, 122] width 360 height 245
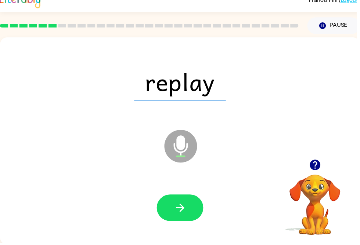
click at [193, 215] on button "button" at bounding box center [181, 210] width 47 height 27
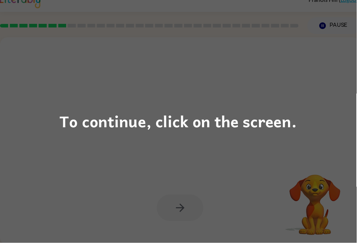
click at [250, 149] on div "To continue, click on the screen." at bounding box center [180, 122] width 360 height 245
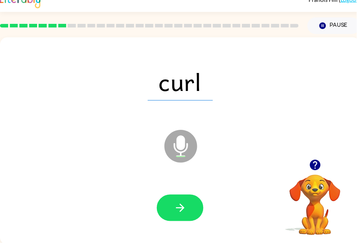
click at [192, 213] on button "button" at bounding box center [181, 210] width 47 height 27
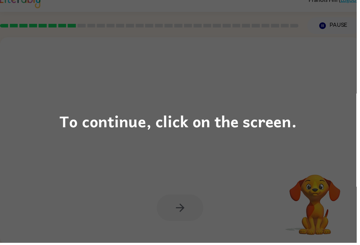
click at [198, 186] on div "To continue, click on the screen." at bounding box center [180, 122] width 360 height 245
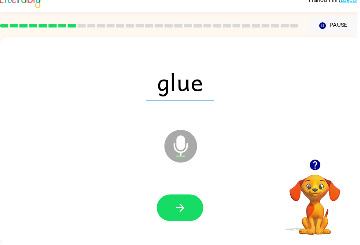
click at [185, 207] on icon "button" at bounding box center [182, 210] width 13 height 13
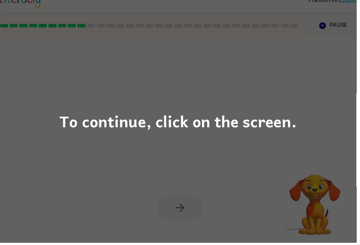
click at [200, 170] on div "To continue, click on the screen." at bounding box center [180, 122] width 360 height 245
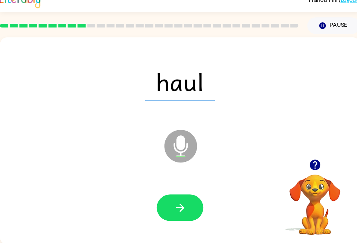
click at [189, 207] on button "button" at bounding box center [181, 210] width 47 height 27
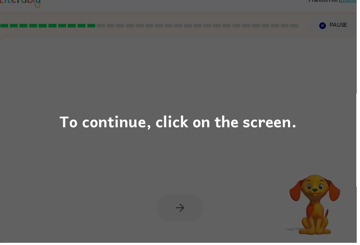
click at [243, 186] on div "To continue, click on the screen." at bounding box center [180, 122] width 360 height 245
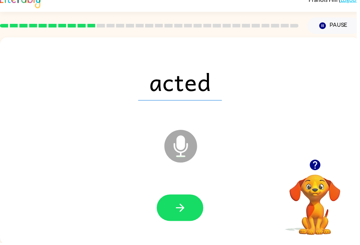
click at [195, 216] on button "button" at bounding box center [181, 210] width 47 height 27
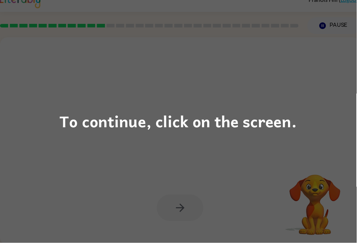
click at [226, 192] on div "To continue, click on the screen." at bounding box center [180, 122] width 360 height 245
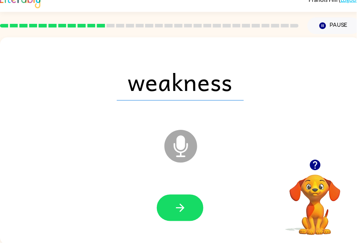
click at [198, 206] on button "button" at bounding box center [181, 210] width 47 height 27
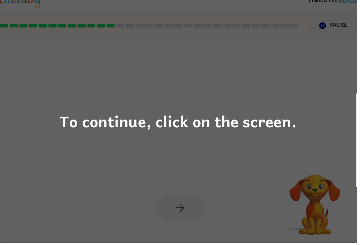
click at [242, 153] on div "To continue, click on the screen." at bounding box center [180, 122] width 360 height 245
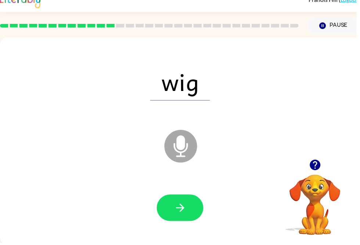
click at [193, 213] on button "button" at bounding box center [181, 210] width 47 height 27
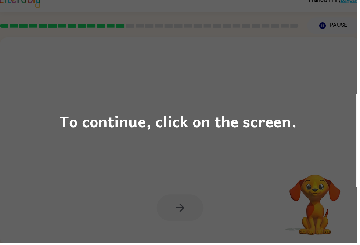
click at [273, 131] on div "To continue, click on the screen." at bounding box center [179, 122] width 239 height 25
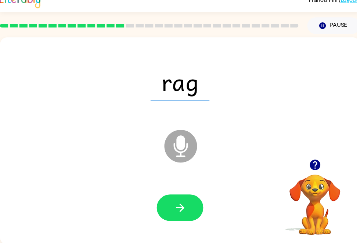
click at [194, 219] on button "button" at bounding box center [181, 210] width 47 height 27
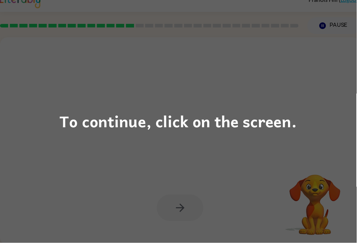
click at [177, 129] on div "To continue, click on the screen." at bounding box center [179, 122] width 239 height 25
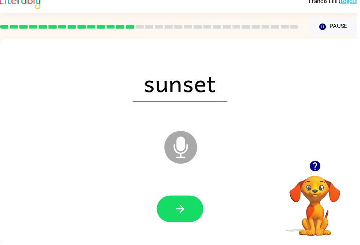
scroll to position [0, 0]
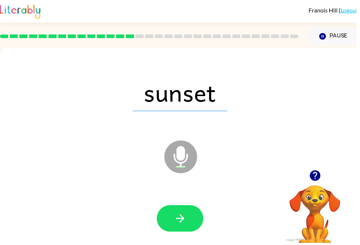
click at [179, 227] on icon "button" at bounding box center [182, 220] width 13 height 13
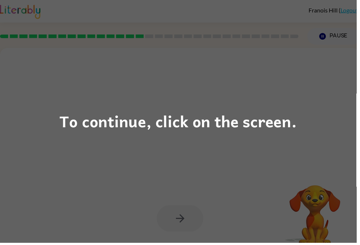
click at [189, 155] on div "To continue, click on the screen." at bounding box center [180, 122] width 360 height 245
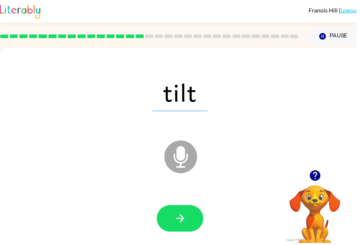
click at [188, 228] on button "button" at bounding box center [181, 220] width 47 height 27
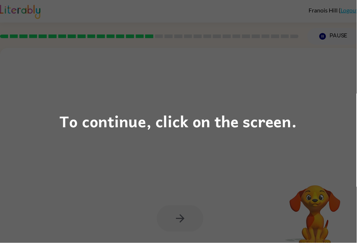
click at [178, 169] on div "To continue, click on the screen." at bounding box center [180, 122] width 360 height 245
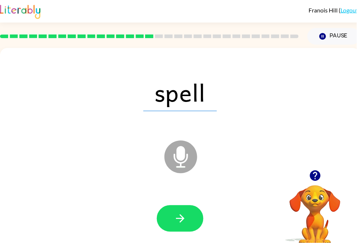
click at [191, 212] on button "button" at bounding box center [181, 220] width 47 height 27
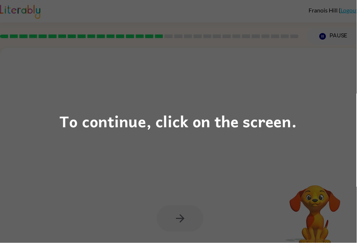
click at [161, 182] on div "To continue, click on the screen." at bounding box center [180, 122] width 360 height 245
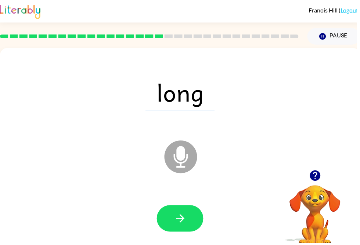
click at [214, 202] on div at bounding box center [181, 221] width 349 height 60
click at [186, 234] on button "button" at bounding box center [181, 220] width 47 height 27
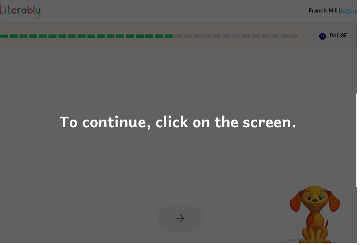
click at [230, 166] on div "To continue, click on the screen." at bounding box center [180, 122] width 360 height 245
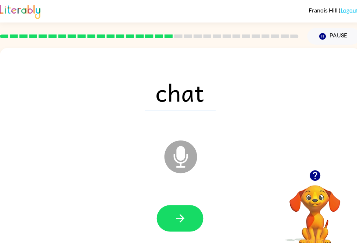
click at [204, 222] on button "button" at bounding box center [181, 220] width 47 height 27
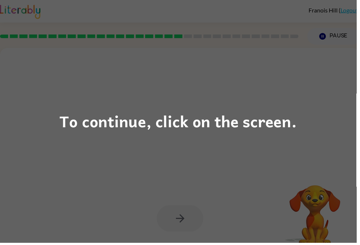
click at [217, 166] on div "To continue, click on the screen." at bounding box center [180, 122] width 360 height 245
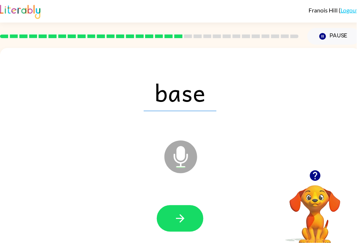
click at [196, 214] on button "button" at bounding box center [181, 220] width 47 height 27
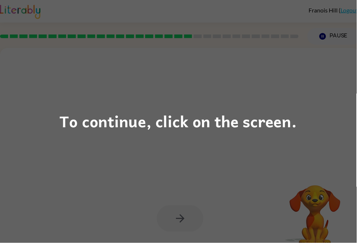
click at [230, 148] on div "To continue, click on the screen." at bounding box center [180, 122] width 360 height 245
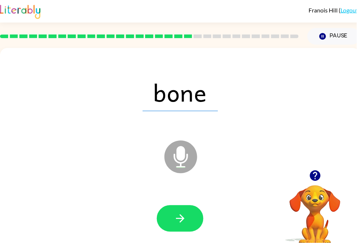
click at [201, 227] on button "button" at bounding box center [181, 220] width 47 height 27
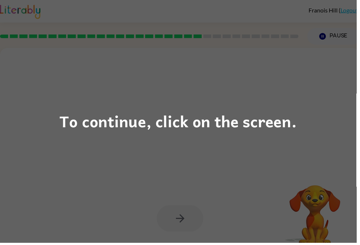
click at [229, 159] on div "To continue, click on the screen." at bounding box center [180, 122] width 360 height 245
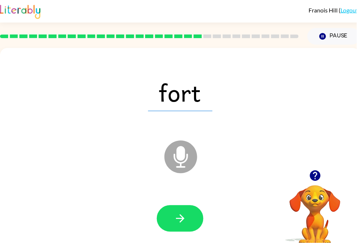
click at [205, 219] on button "button" at bounding box center [181, 220] width 47 height 27
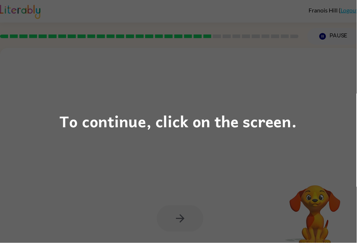
click at [308, 150] on div "To continue, click on the screen." at bounding box center [180, 122] width 360 height 245
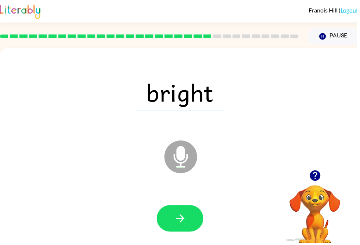
click at [194, 227] on button "button" at bounding box center [181, 220] width 47 height 27
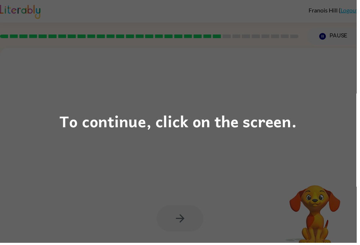
click at [224, 111] on div "To continue, click on the screen." at bounding box center [179, 122] width 239 height 25
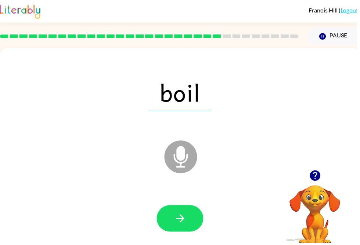
click at [188, 225] on button "button" at bounding box center [181, 220] width 47 height 27
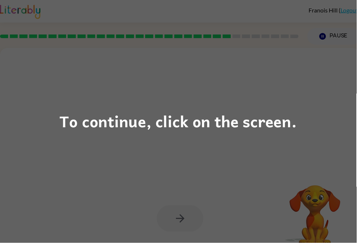
click at [264, 125] on div "To continue, click on the screen." at bounding box center [179, 122] width 239 height 25
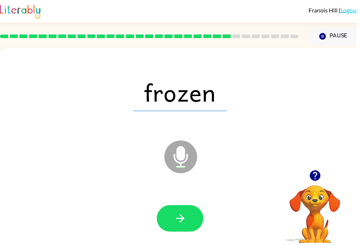
click at [202, 217] on button "button" at bounding box center [181, 220] width 47 height 27
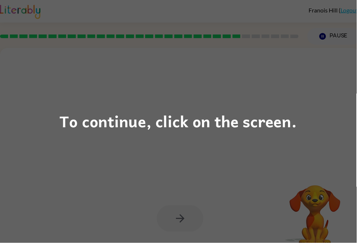
click at [209, 156] on div "To continue, click on the screen." at bounding box center [180, 122] width 360 height 245
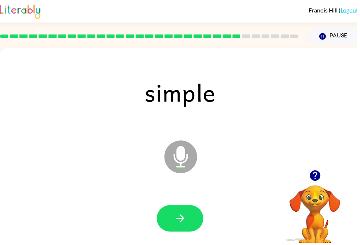
click at [194, 212] on button "button" at bounding box center [181, 220] width 47 height 27
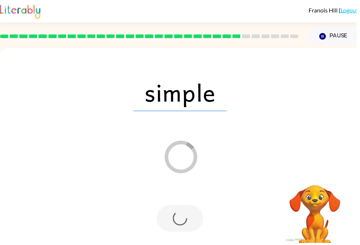
click at [253, 139] on div "Loader Your response is being sent to our graders" at bounding box center [164, 140] width 314 height 26
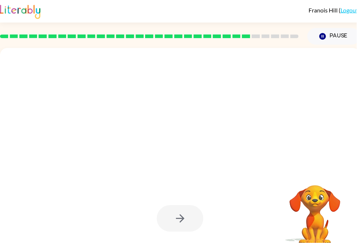
click at [241, 139] on div at bounding box center [164, 140] width 314 height 26
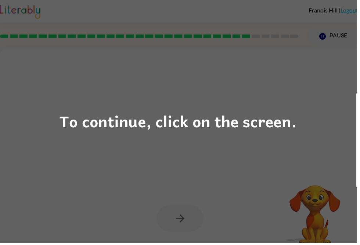
click at [237, 141] on div "To continue, click on the screen." at bounding box center [180, 122] width 360 height 245
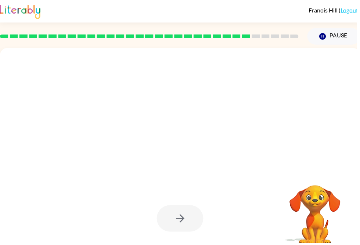
click at [235, 147] on div at bounding box center [164, 140] width 314 height 26
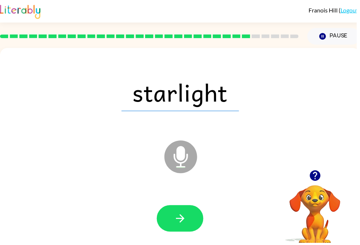
click at [192, 220] on button "button" at bounding box center [181, 220] width 47 height 27
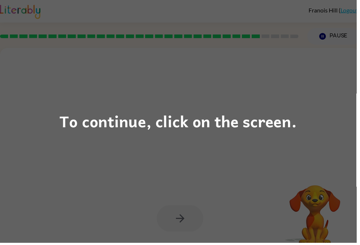
click at [262, 131] on div "To continue, click on the screen." at bounding box center [179, 122] width 239 height 25
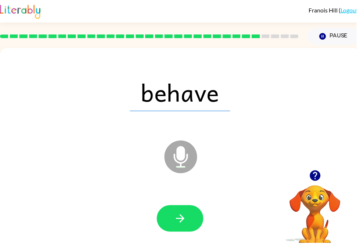
click at [189, 217] on button "button" at bounding box center [181, 220] width 47 height 27
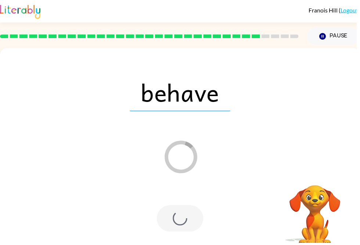
click at [245, 155] on div "behave Loader Your response is being sent to our graders" at bounding box center [182, 153] width 364 height 210
click at [230, 160] on div "behave Loader Your response is being sent to our graders" at bounding box center [182, 153] width 364 height 210
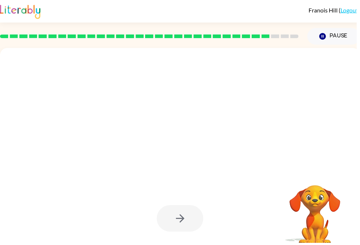
click at [225, 159] on div at bounding box center [182, 153] width 364 height 210
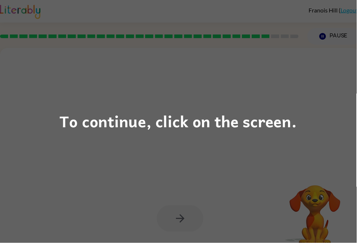
click at [223, 163] on div "To continue, click on the screen." at bounding box center [180, 122] width 360 height 245
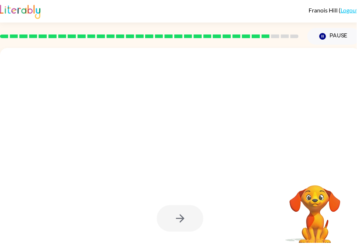
click at [223, 168] on div at bounding box center [182, 153] width 364 height 210
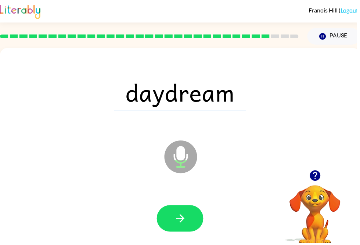
click at [188, 220] on button "button" at bounding box center [181, 220] width 47 height 27
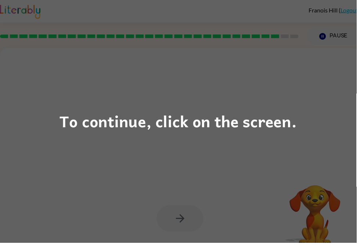
click at [163, 140] on div "To continue, click on the screen." at bounding box center [180, 122] width 360 height 245
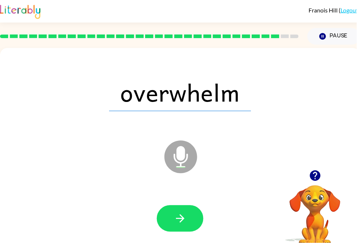
click at [185, 217] on icon "button" at bounding box center [182, 220] width 13 height 13
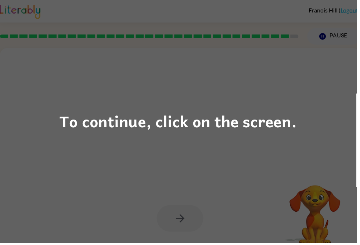
click at [200, 127] on div "To continue, click on the screen." at bounding box center [179, 122] width 239 height 25
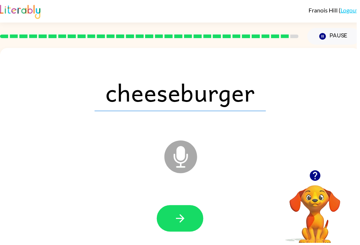
click at [187, 224] on icon "button" at bounding box center [182, 220] width 13 height 13
